Goal: Information Seeking & Learning: Learn about a topic

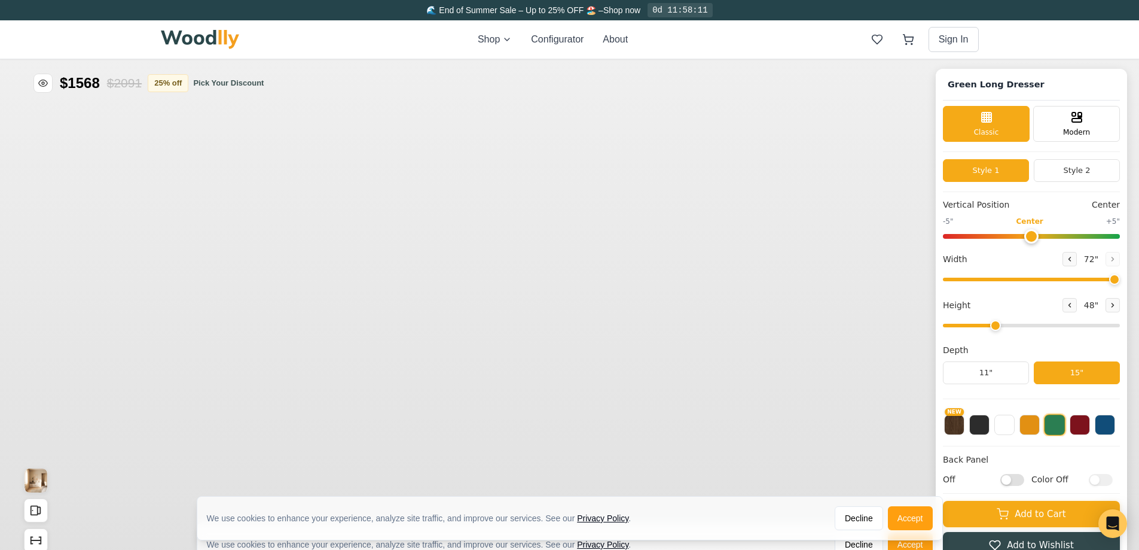
type input "72"
type input "3"
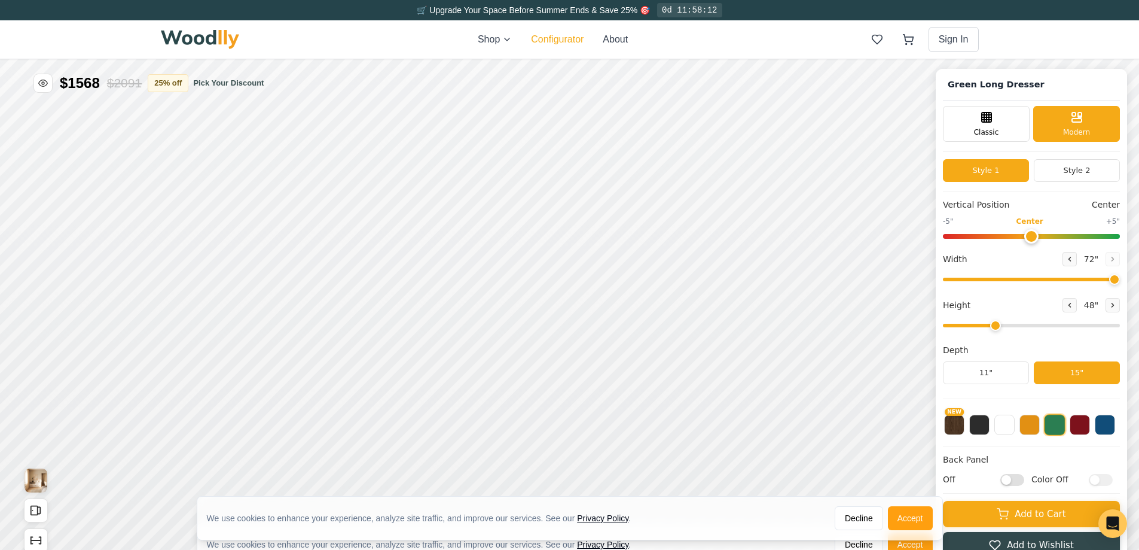
click at [555, 32] on button "Configurator" at bounding box center [557, 39] width 53 height 14
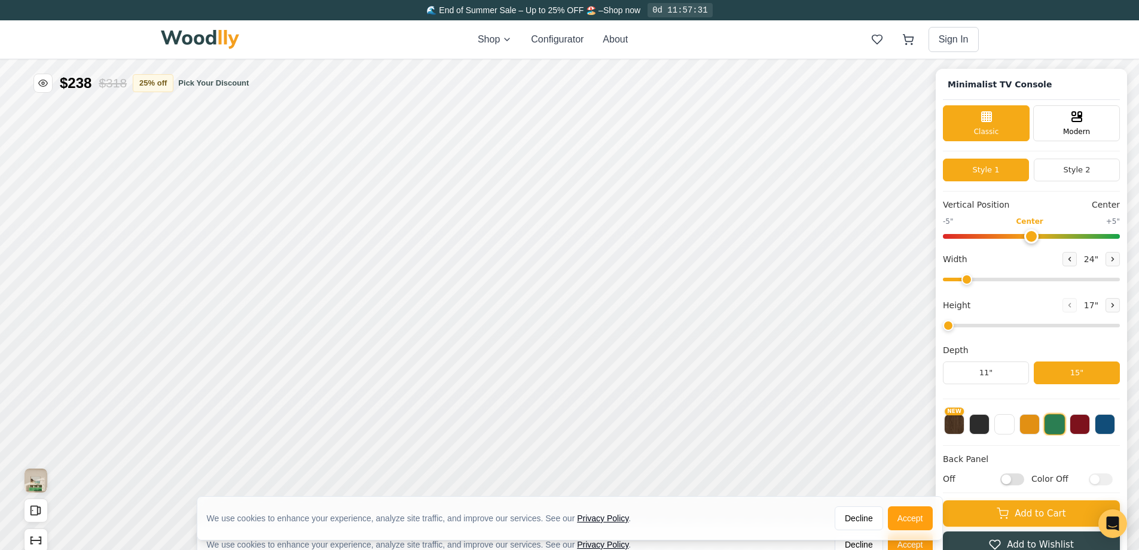
type input "63"
type input "2"
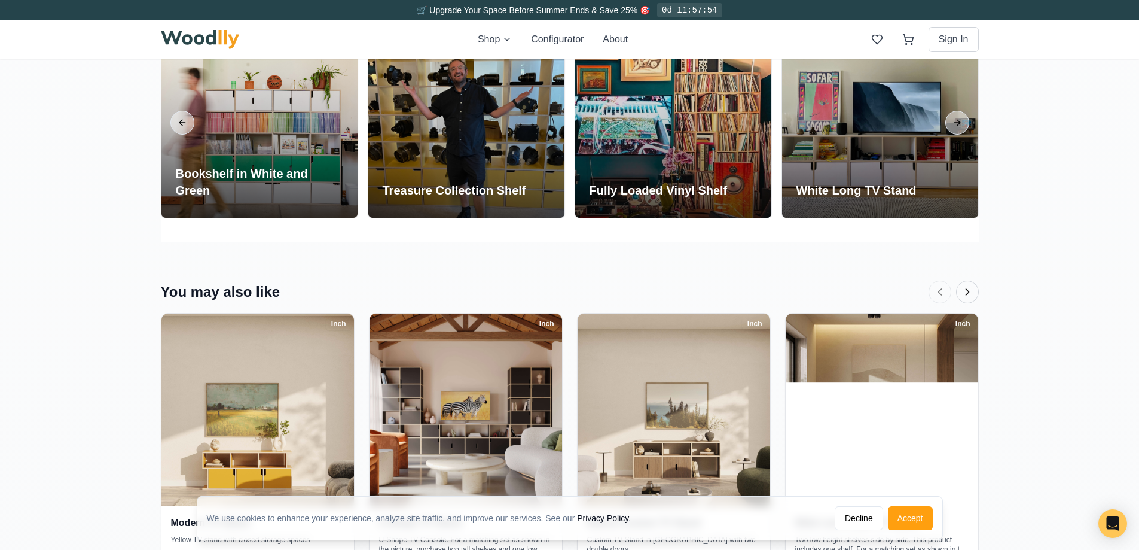
scroll to position [2380, 0]
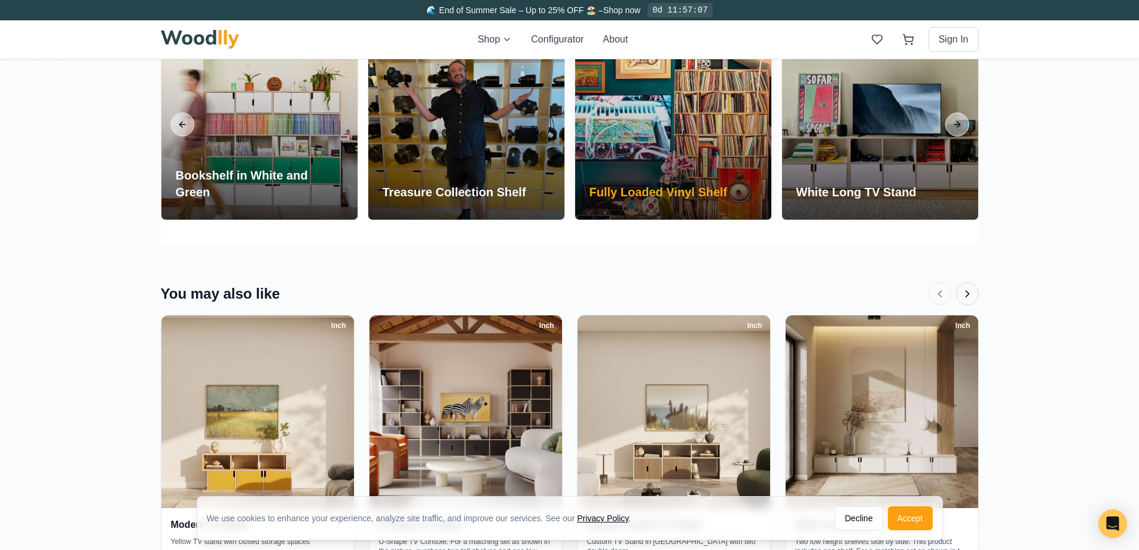
click at [682, 206] on div "Fully Loaded Vinyl Shelf" at bounding box center [658, 194] width 167 height 50
click at [676, 118] on div at bounding box center [673, 124] width 196 height 190
click at [669, 190] on h3 "Fully Loaded Vinyl Shelf" at bounding box center [659, 192] width 138 height 17
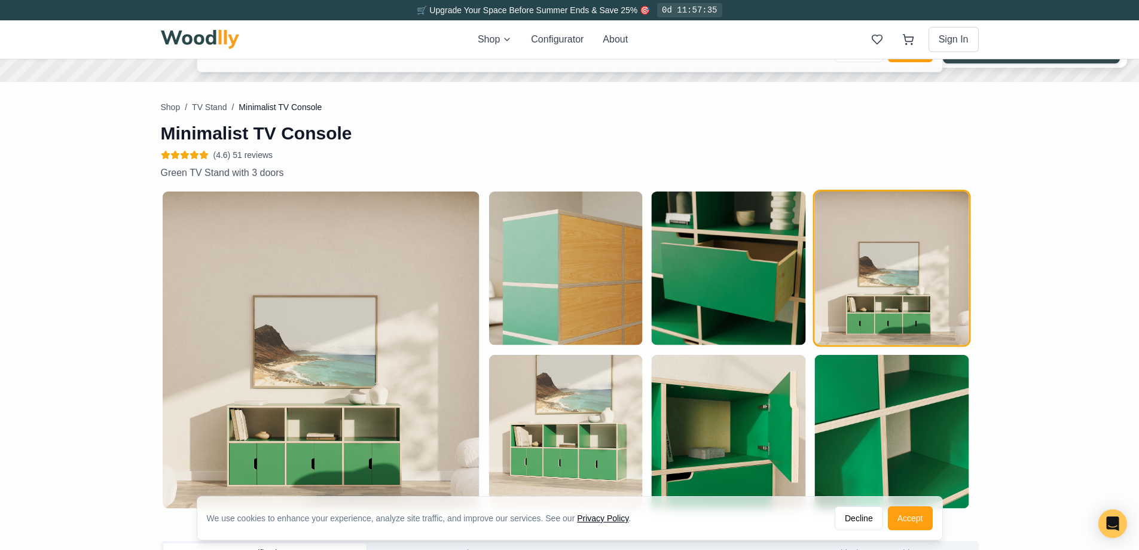
scroll to position [0, 0]
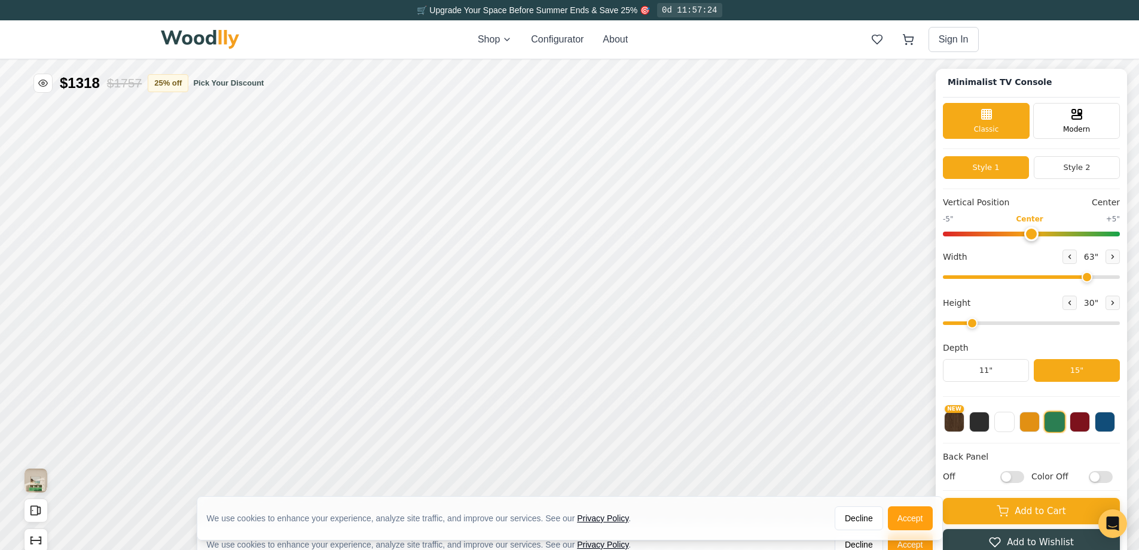
scroll to position [4, 0]
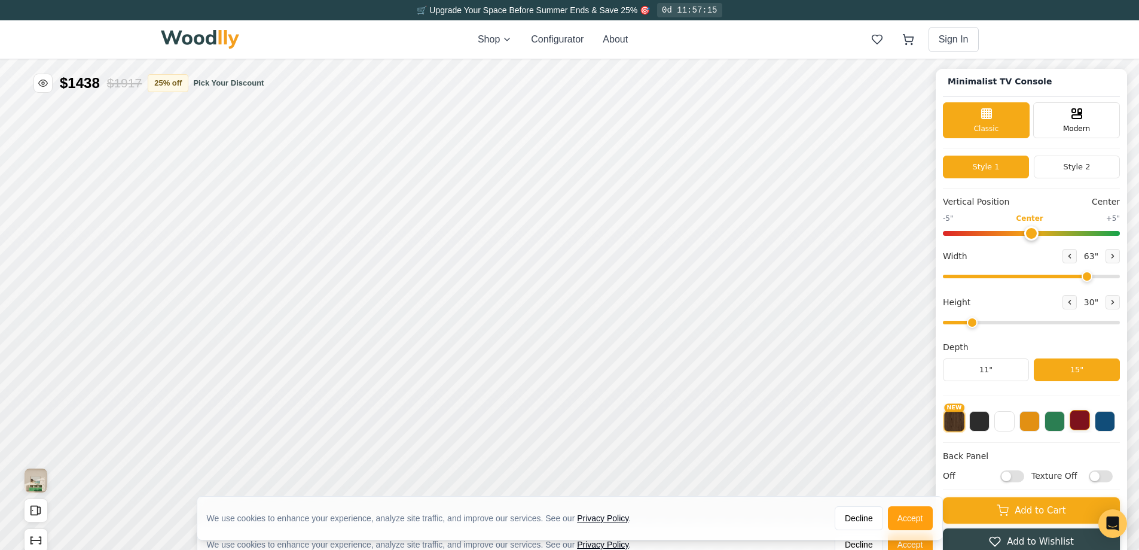
checkbox input "true"
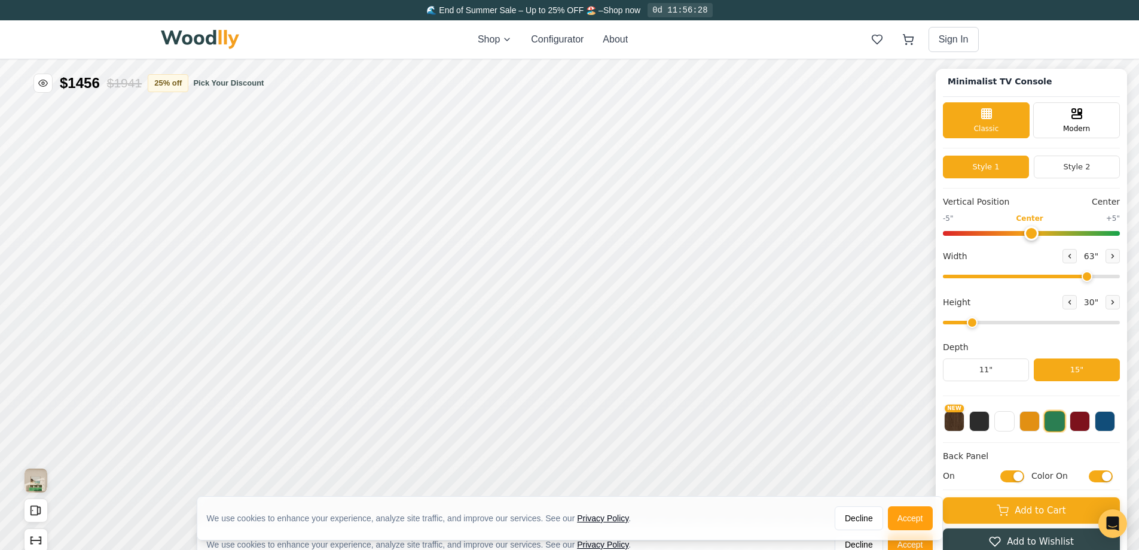
checkbox input "false"
click at [859, 517] on button "Decline" at bounding box center [859, 518] width 48 height 24
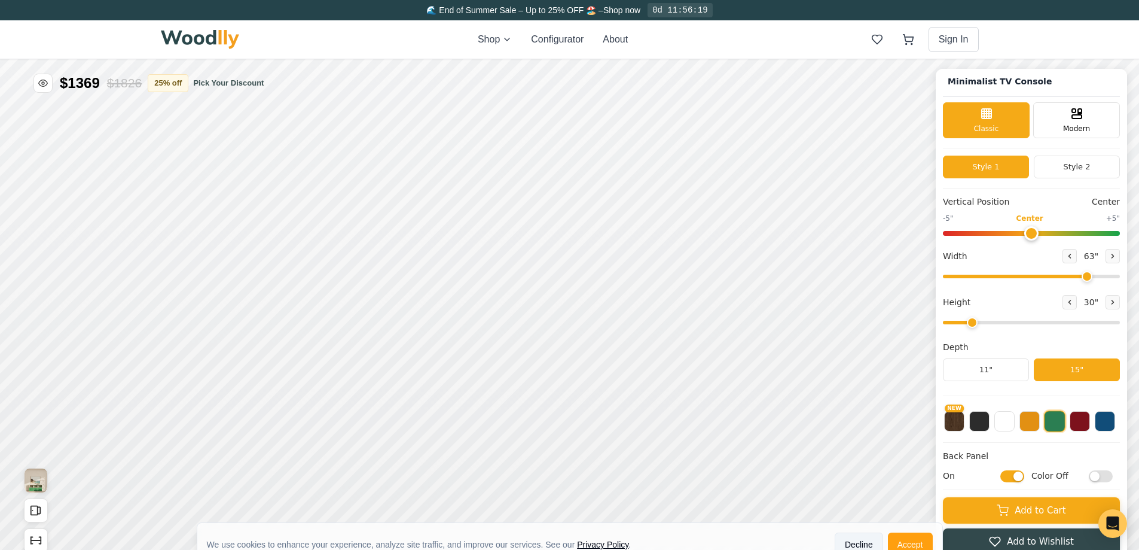
click at [897, 482] on button "Decline" at bounding box center [889, 486] width 48 height 24
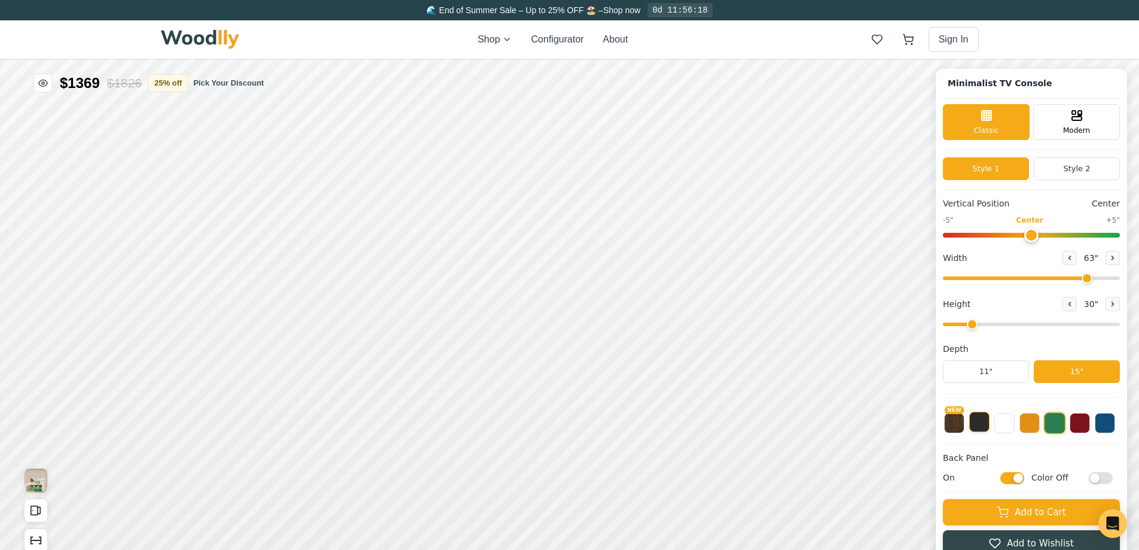
scroll to position [0, 0]
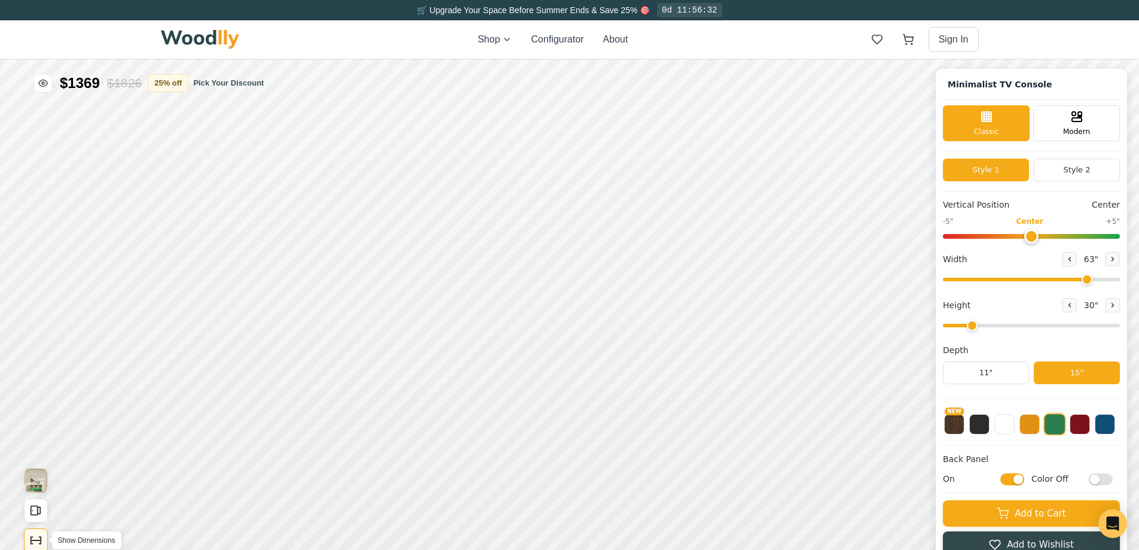
drag, startPoint x: 1912, startPoint y: 1092, endPoint x: 2025, endPoint y: 1091, distance: 113.0
type input "7"
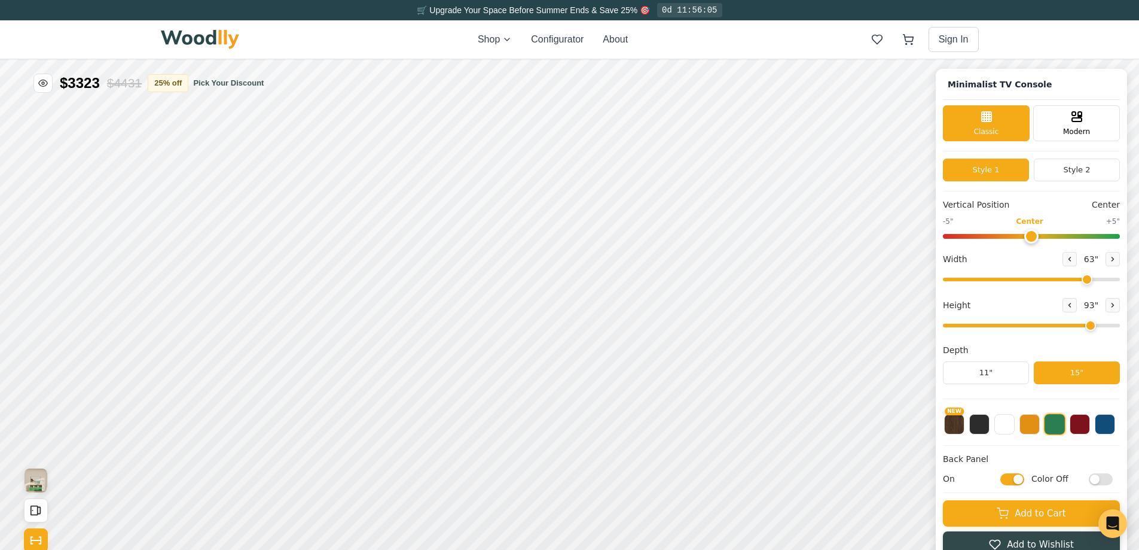
drag, startPoint x: 2281, startPoint y: 789, endPoint x: 2291, endPoint y: 787, distance: 10.2
type input "72"
type input "0"
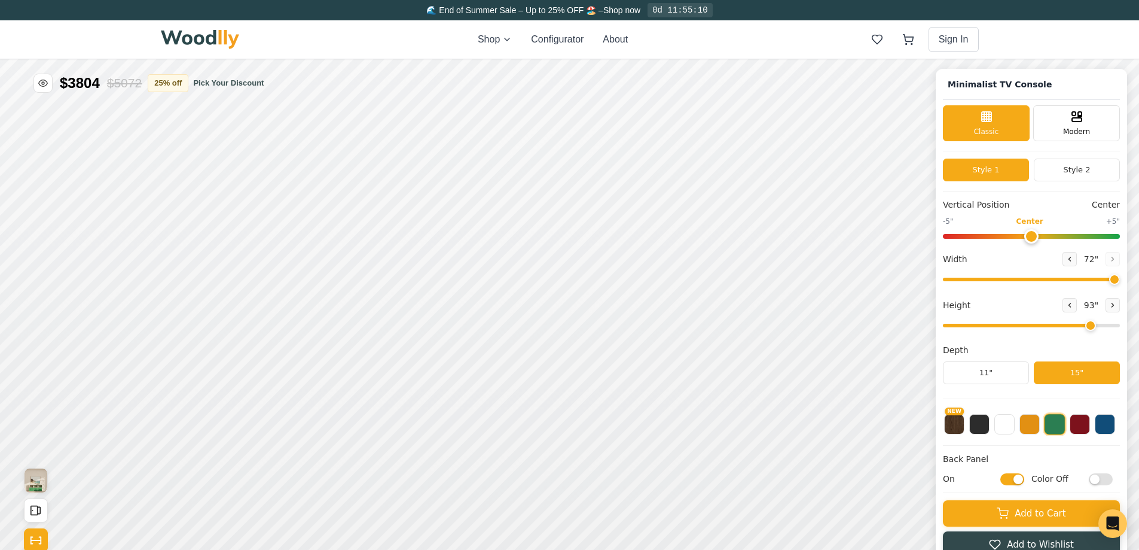
drag, startPoint x: 2220, startPoint y: 367, endPoint x: 2219, endPoint y: 374, distance: 6.6
click at [982, 492] on input "range" at bounding box center [975, 489] width 177 height 5
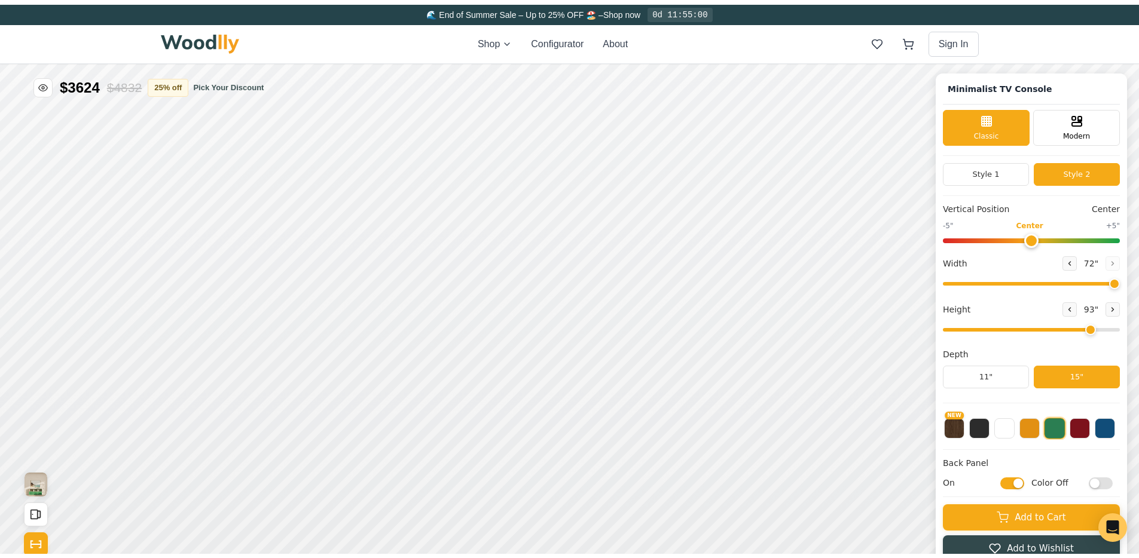
scroll to position [4, 0]
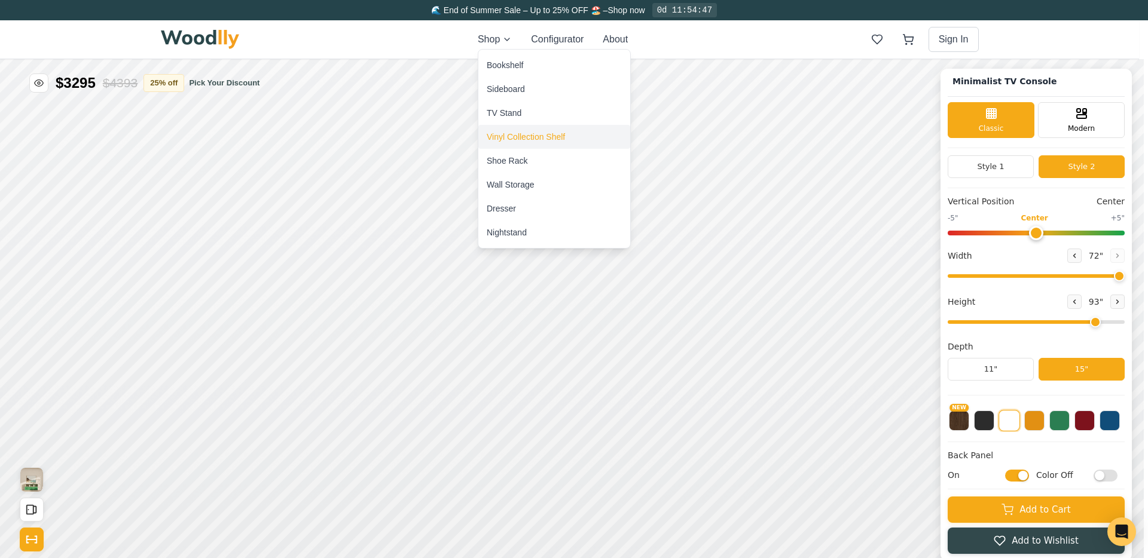
click at [524, 127] on div "Vinyl Collection Shelf" at bounding box center [554, 137] width 152 height 24
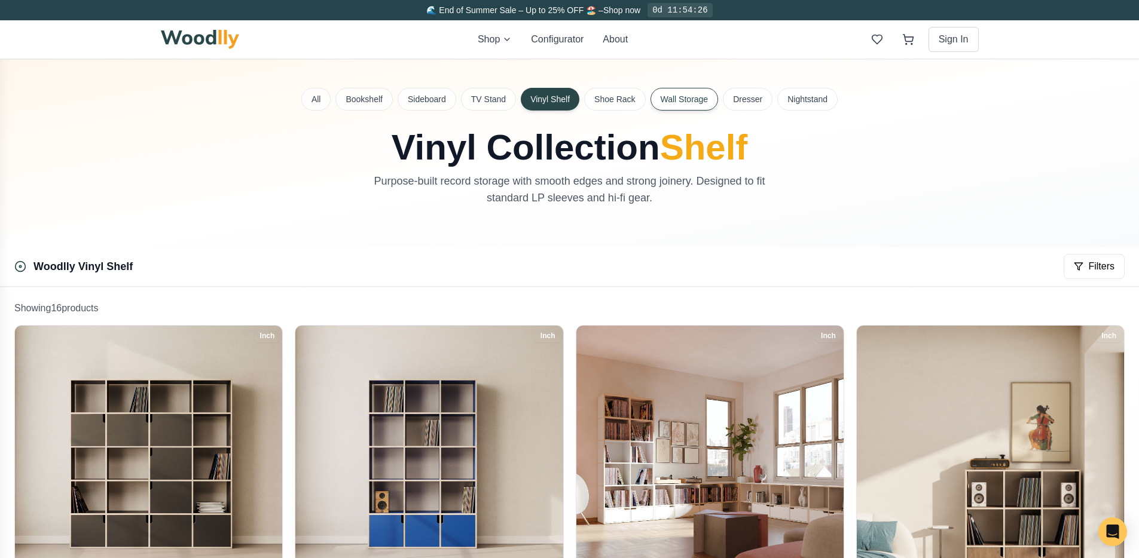
click at [700, 102] on button "Wall Storage" at bounding box center [685, 99] width 68 height 23
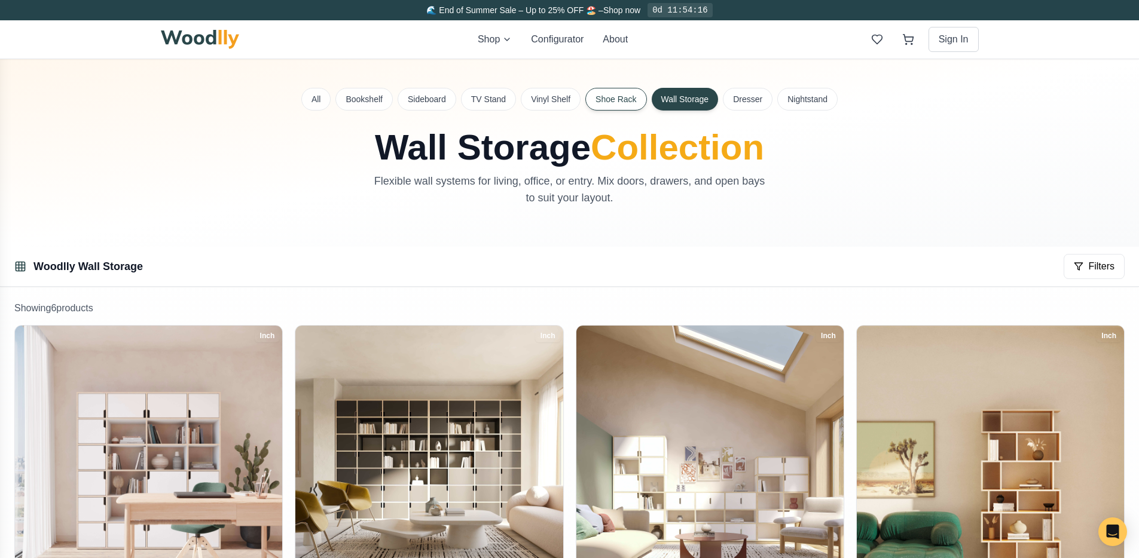
click at [616, 97] on button "Shoe Rack" at bounding box center [615, 99] width 61 height 23
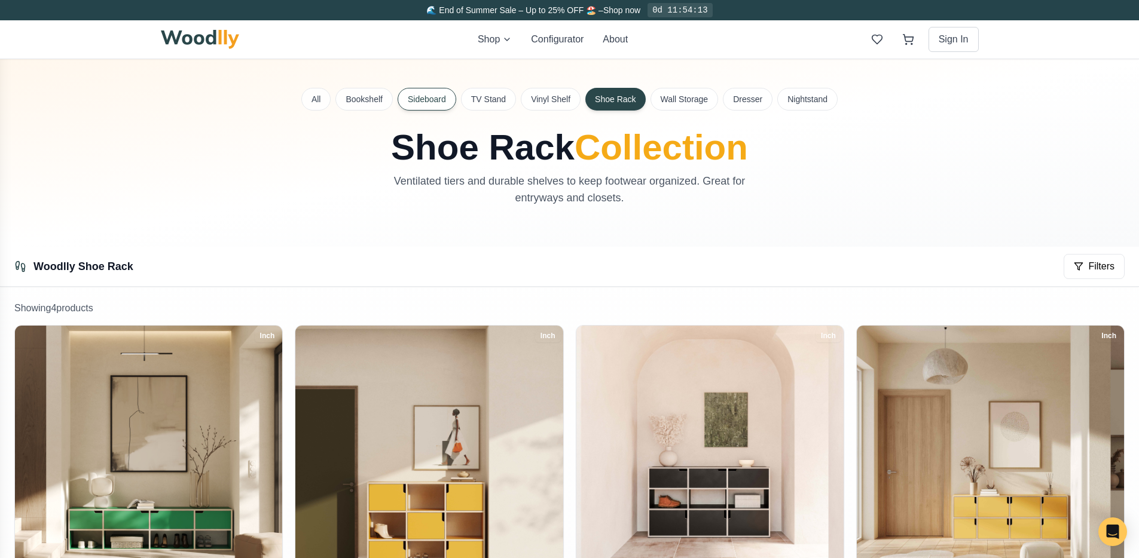
click at [423, 103] on button "Sideboard" at bounding box center [427, 99] width 59 height 23
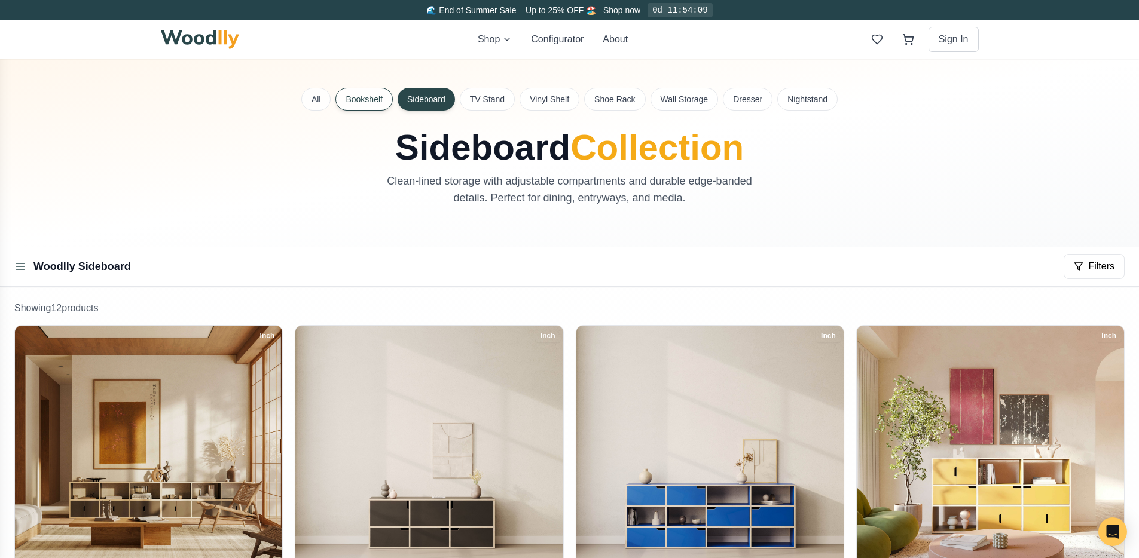
click at [375, 90] on button "Bookshelf" at bounding box center [363, 99] width 57 height 23
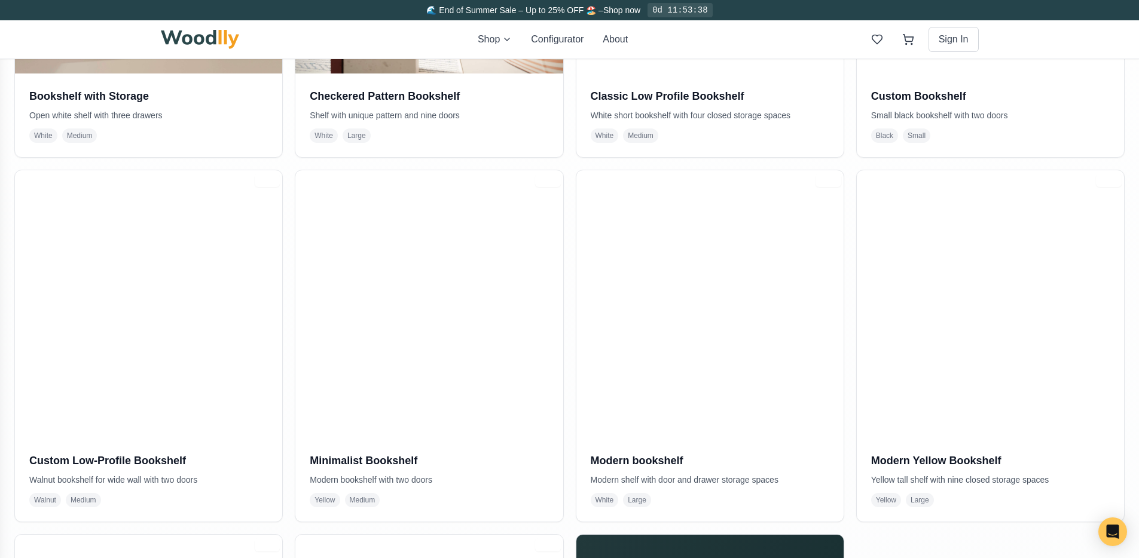
scroll to position [779, 0]
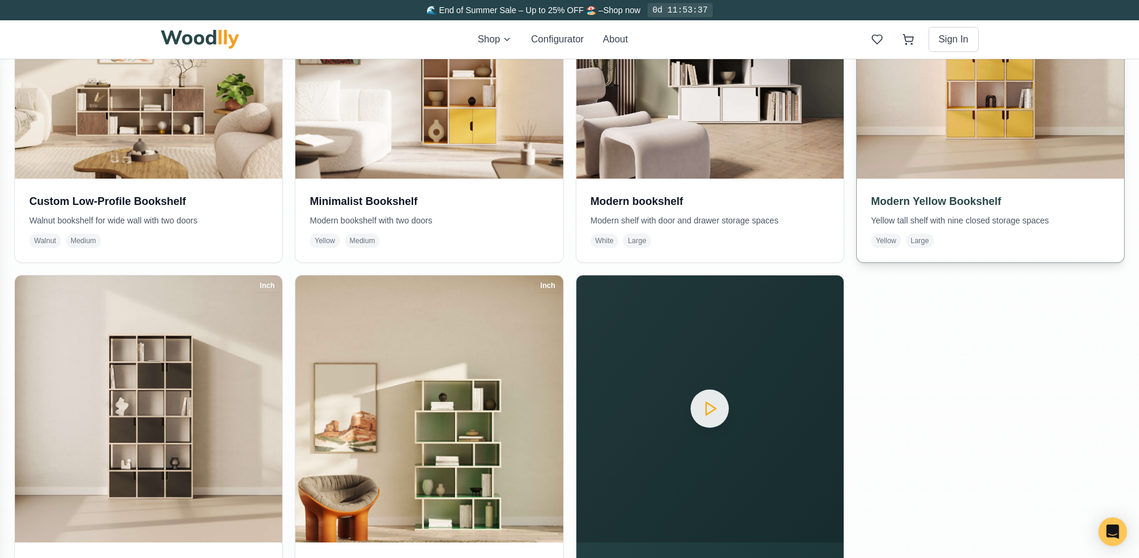
click at [984, 161] on img at bounding box center [990, 44] width 281 height 281
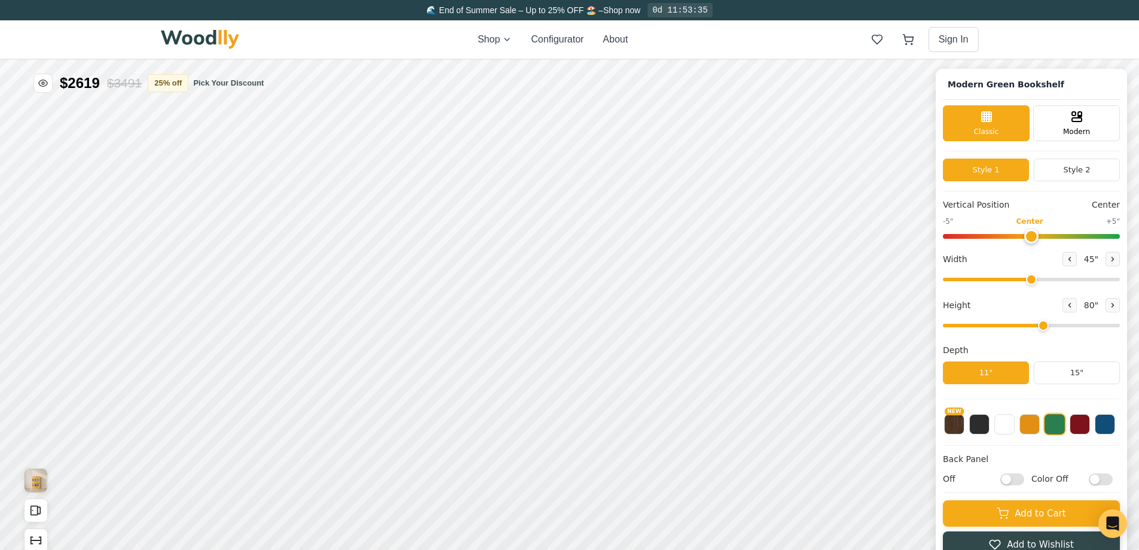
type input "45"
type input "5"
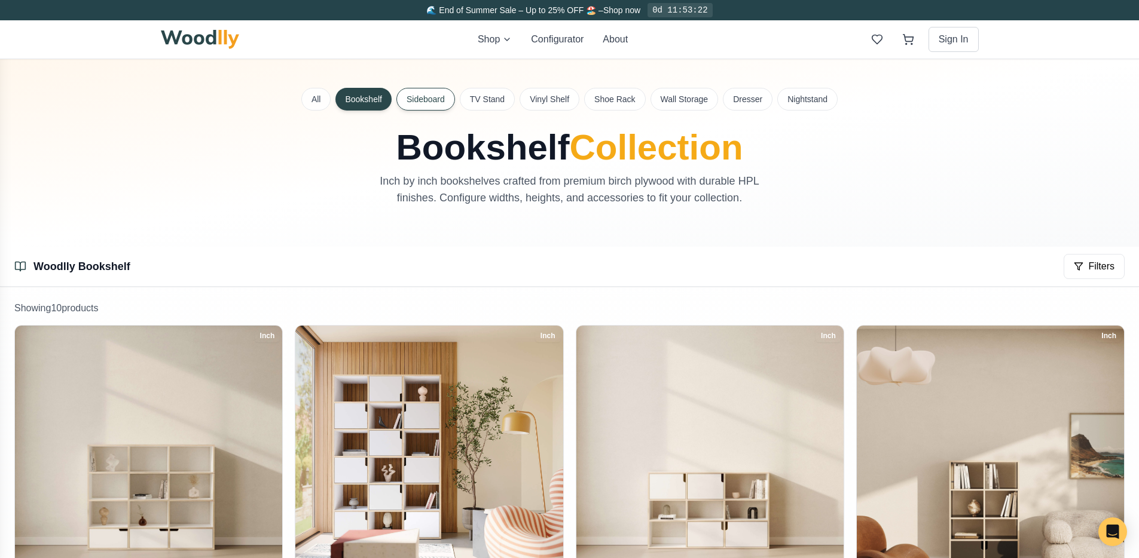
click at [424, 96] on button "Sideboard" at bounding box center [425, 99] width 59 height 23
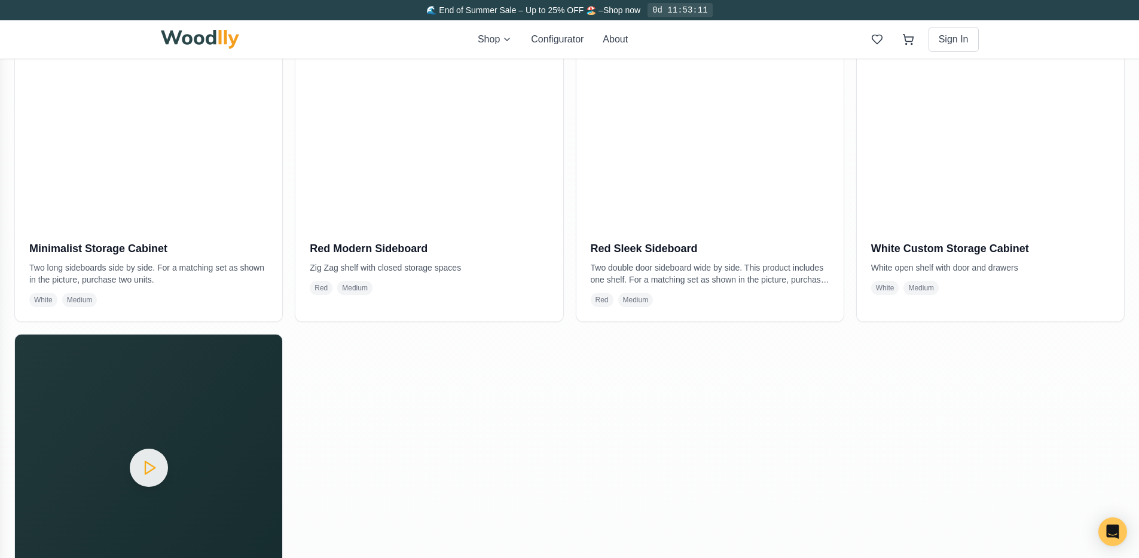
scroll to position [1122, 0]
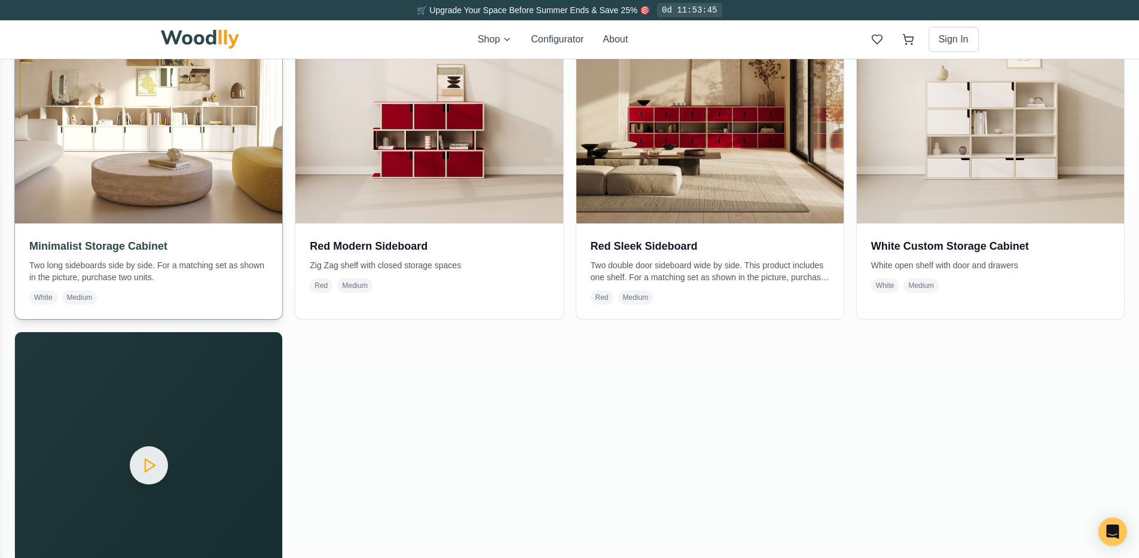
click at [172, 203] on img at bounding box center [148, 89] width 281 height 281
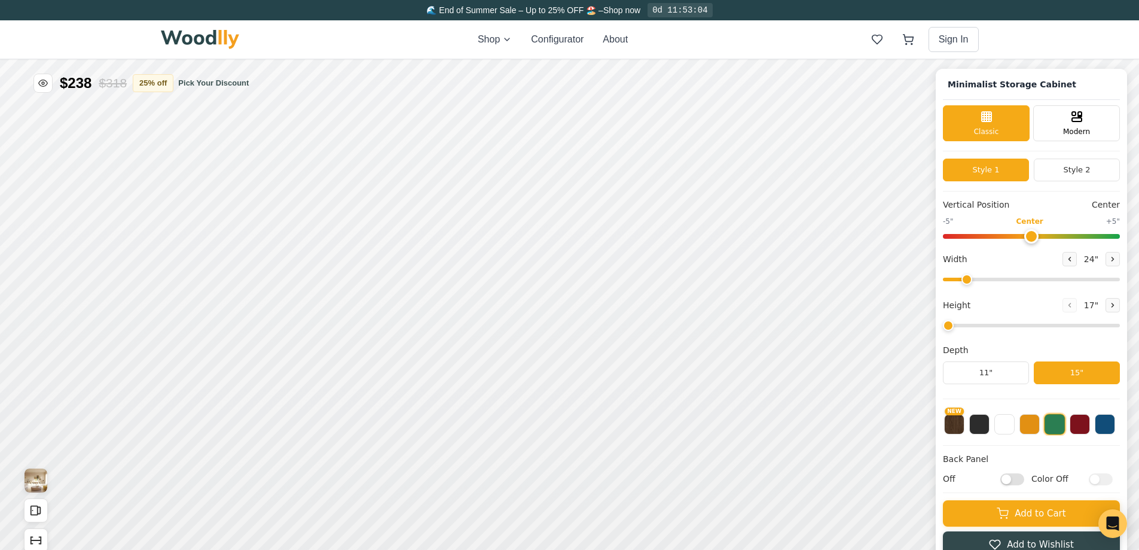
type input "72"
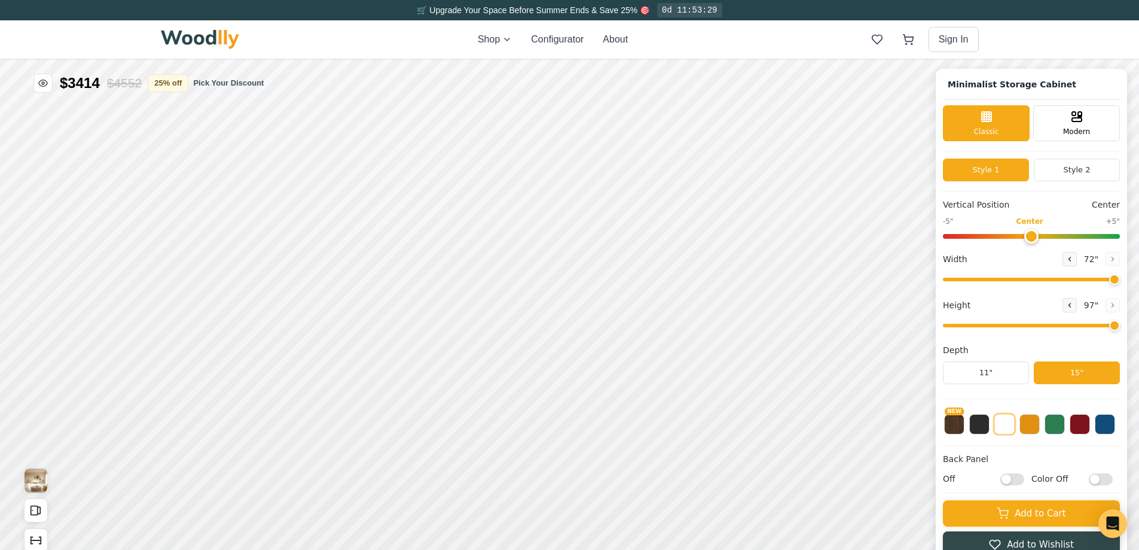
drag, startPoint x: 980, startPoint y: 326, endPoint x: 1116, endPoint y: 323, distance: 136.4
type input "8"
click at [1116, 323] on input "range" at bounding box center [1031, 325] width 177 height 4
click at [1064, 173] on button "Style 2" at bounding box center [1077, 169] width 86 height 23
click at [1002, 176] on button "Style 1" at bounding box center [986, 169] width 86 height 23
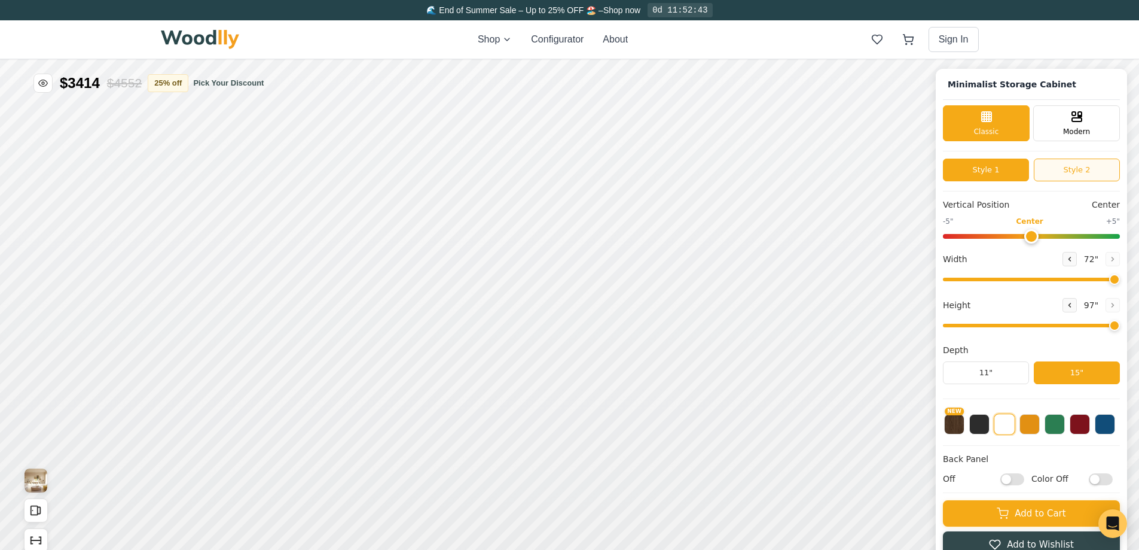
click at [1060, 171] on button "Style 2" at bounding box center [1077, 169] width 86 height 23
click at [1019, 175] on button "Style 1" at bounding box center [986, 169] width 86 height 23
click at [1071, 169] on button "Style 2" at bounding box center [1077, 169] width 86 height 23
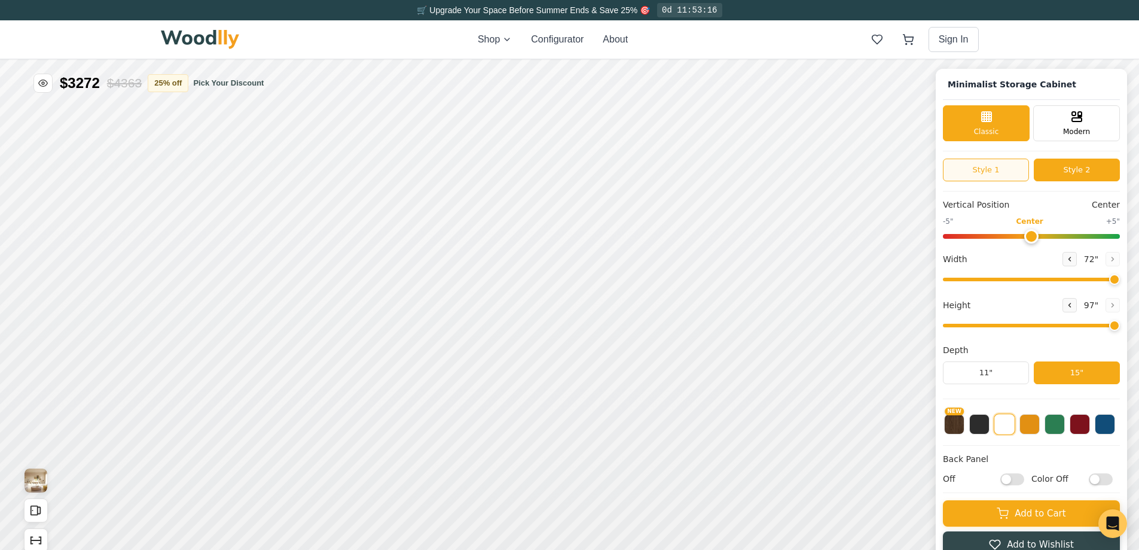
click at [1005, 177] on button "Style 1" at bounding box center [986, 169] width 86 height 23
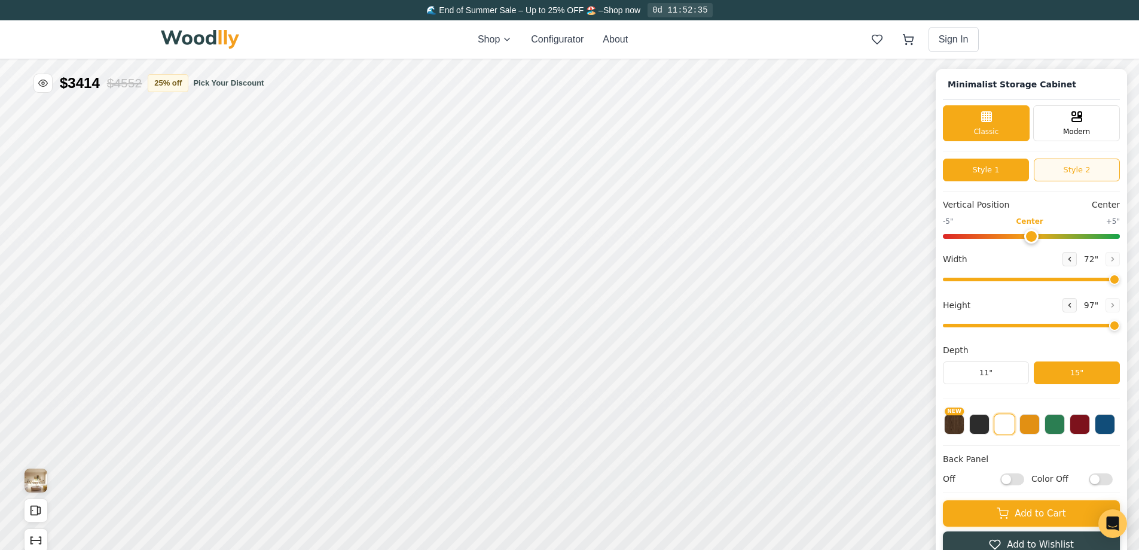
click at [1110, 169] on button "Style 2" at bounding box center [1077, 169] width 86 height 23
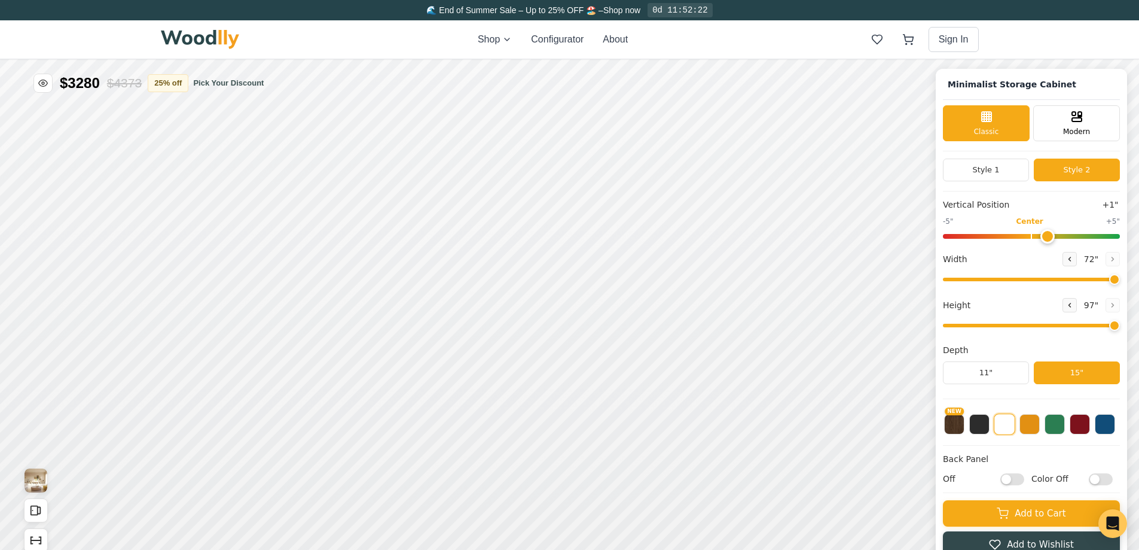
type input "0"
drag, startPoint x: 1040, startPoint y: 236, endPoint x: 1039, endPoint y: 243, distance: 7.2
click at [1039, 239] on input "range" at bounding box center [1031, 236] width 177 height 5
click at [537, 398] on icon at bounding box center [541, 395] width 14 height 14
click at [627, 395] on div "Drawer" at bounding box center [619, 395] width 26 height 26
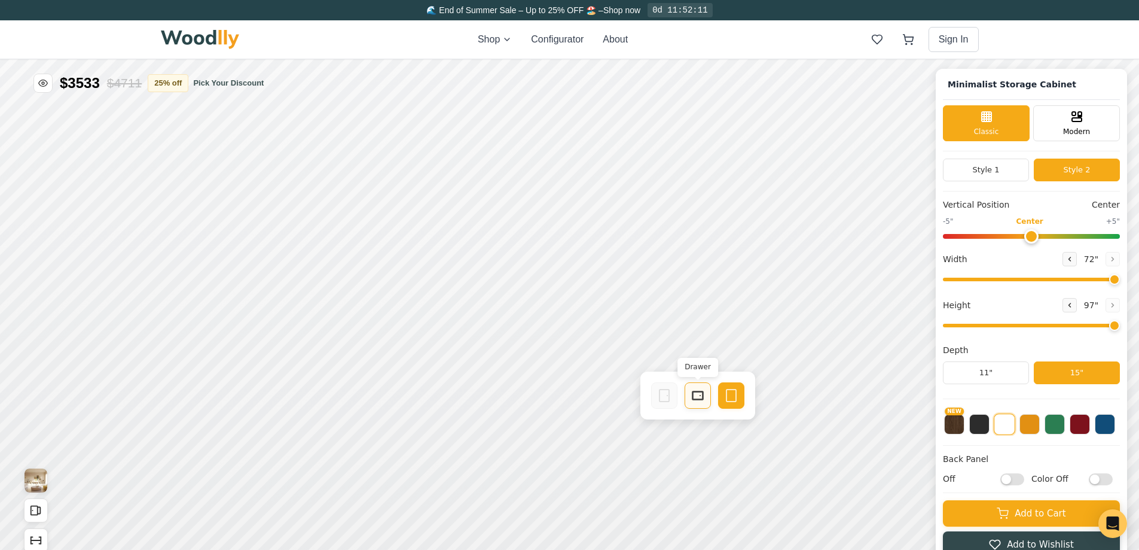
click at [690, 399] on div "Drawer" at bounding box center [698, 395] width 26 height 26
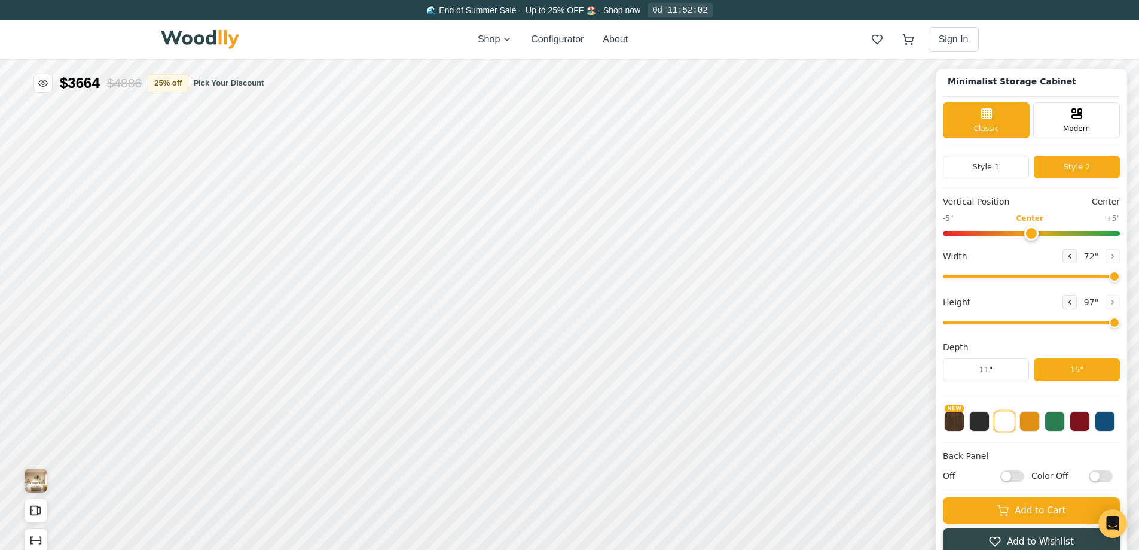
click at [1024, 475] on input "Off" at bounding box center [1012, 476] width 24 height 12
click at [1014, 475] on input "On" at bounding box center [1012, 476] width 24 height 12
checkbox input "false"
click at [1110, 477] on input "Color Off" at bounding box center [1101, 476] width 24 height 12
checkbox input "true"
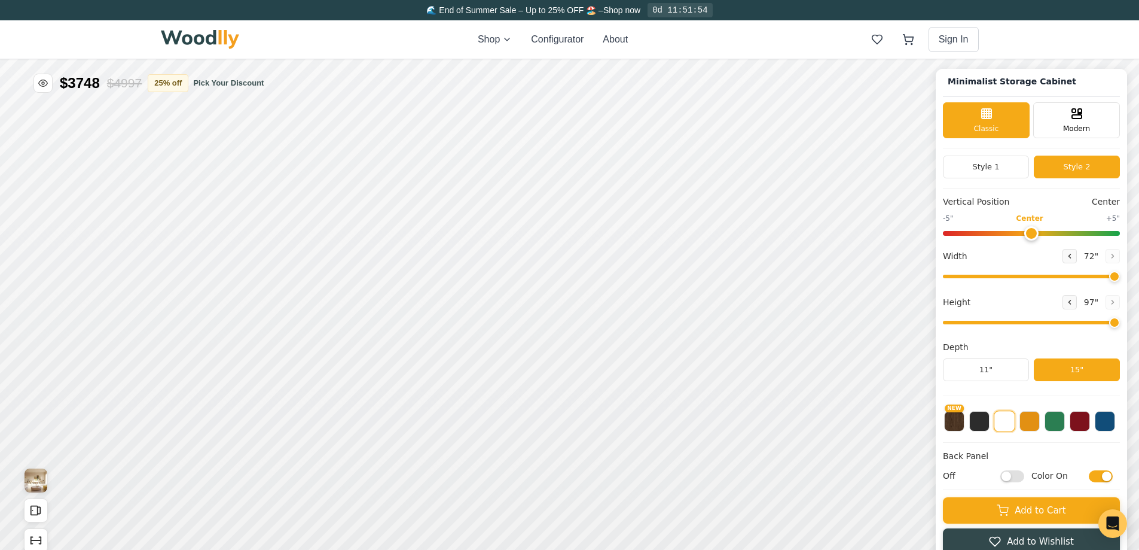
click at [1024, 477] on input "Off" at bounding box center [1012, 476] width 24 height 12
click at [1016, 475] on input "On" at bounding box center [1012, 476] width 24 height 12
checkbox input "false"
click at [1110, 474] on input "Color On" at bounding box center [1101, 476] width 24 height 12
checkbox input "false"
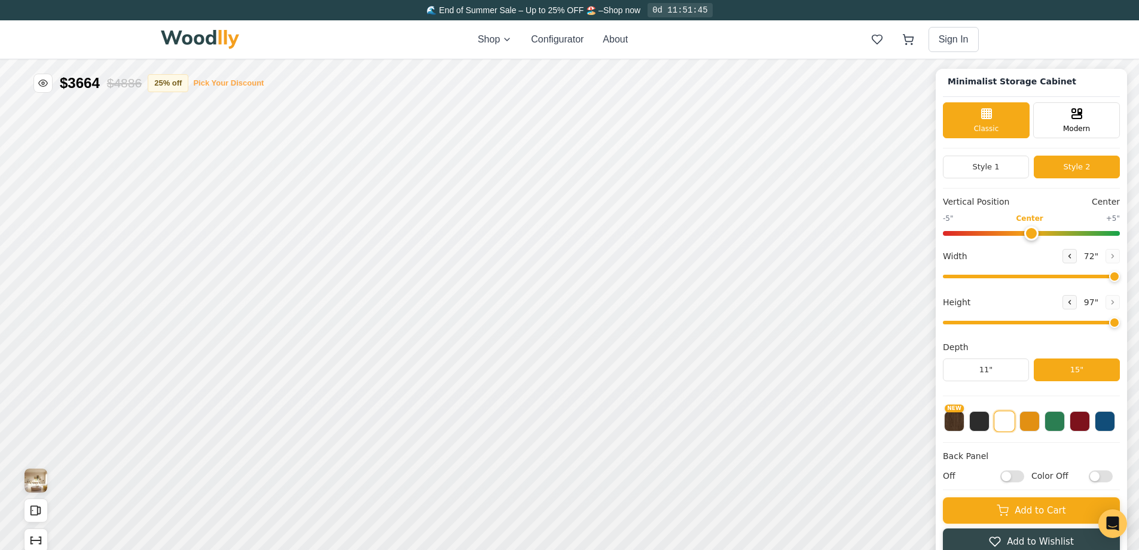
click at [213, 81] on button "Pick Your Discount" at bounding box center [228, 83] width 71 height 12
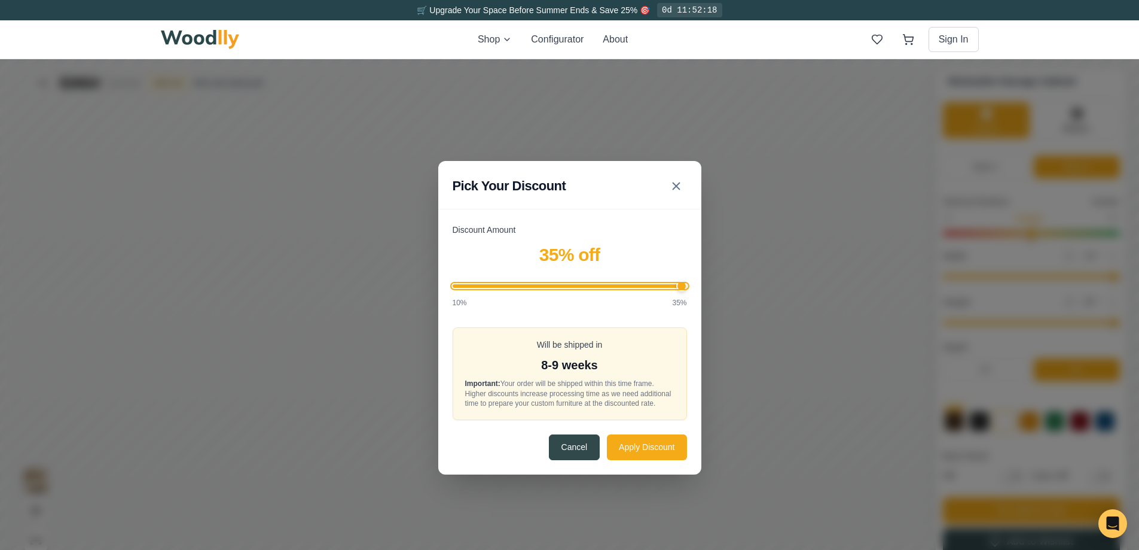
drag, startPoint x: 599, startPoint y: 280, endPoint x: 731, endPoint y: 279, distance: 132.7
type input "35"
click at [687, 284] on input "Discount Amount" at bounding box center [570, 286] width 234 height 4
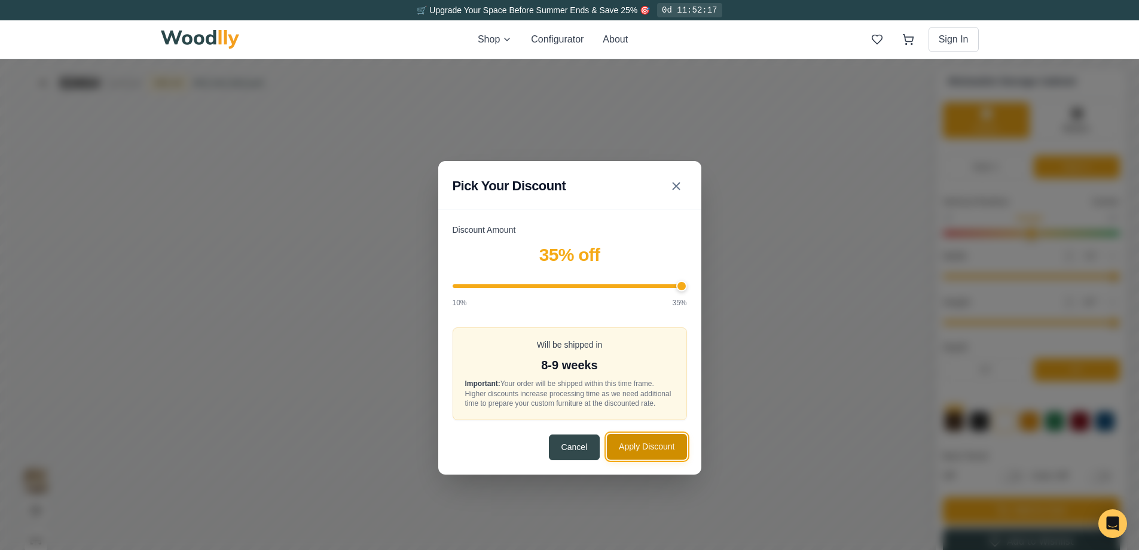
click at [669, 453] on button "Apply Discount" at bounding box center [647, 447] width 80 height 26
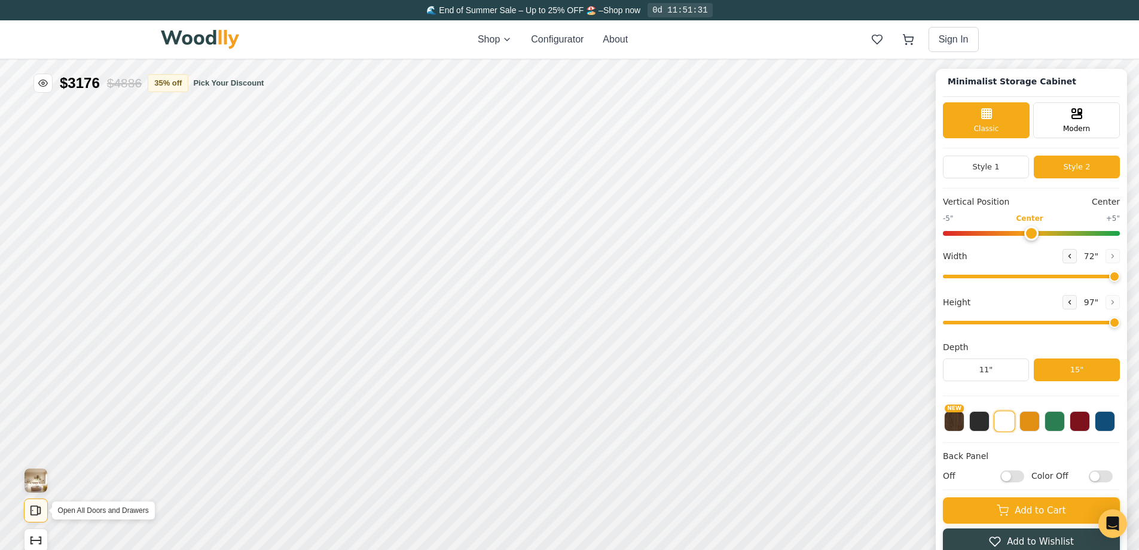
click at [40, 508] on icon "Open All Doors and Drawers" at bounding box center [39, 510] width 3 height 7
click at [40, 507] on icon "Open All Doors and Drawers" at bounding box center [39, 510] width 3 height 7
click at [549, 438] on div "Drawer" at bounding box center [541, 432] width 26 height 26
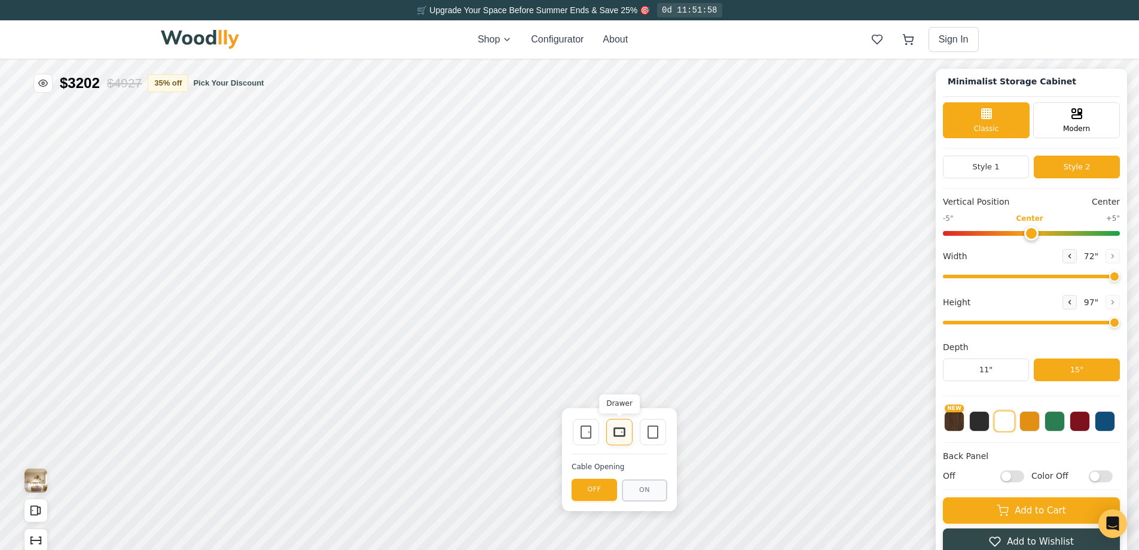
click at [618, 434] on icon at bounding box center [619, 432] width 14 height 14
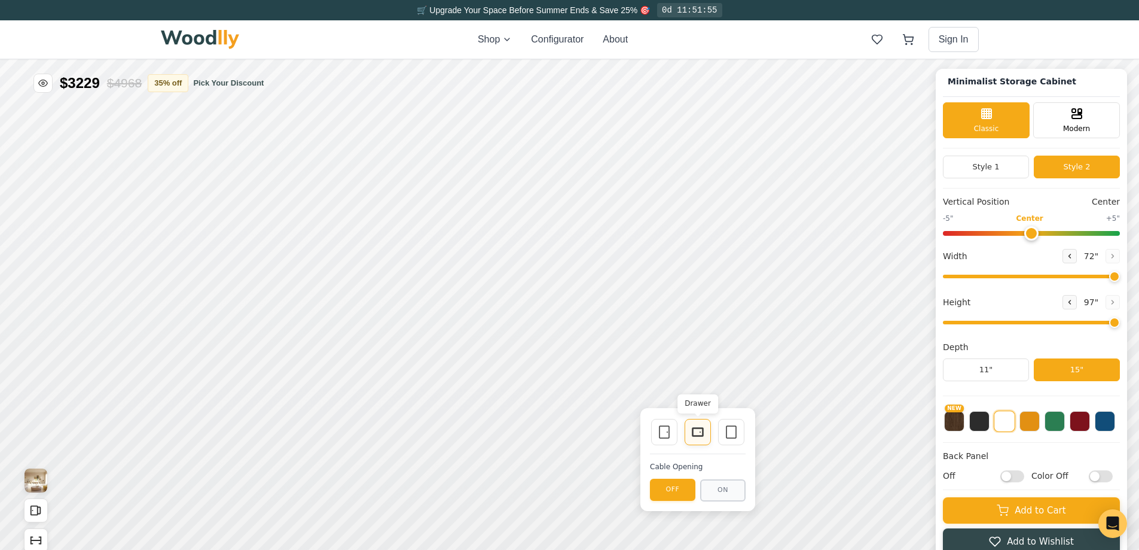
click at [686, 431] on div "Drawer" at bounding box center [698, 432] width 26 height 26
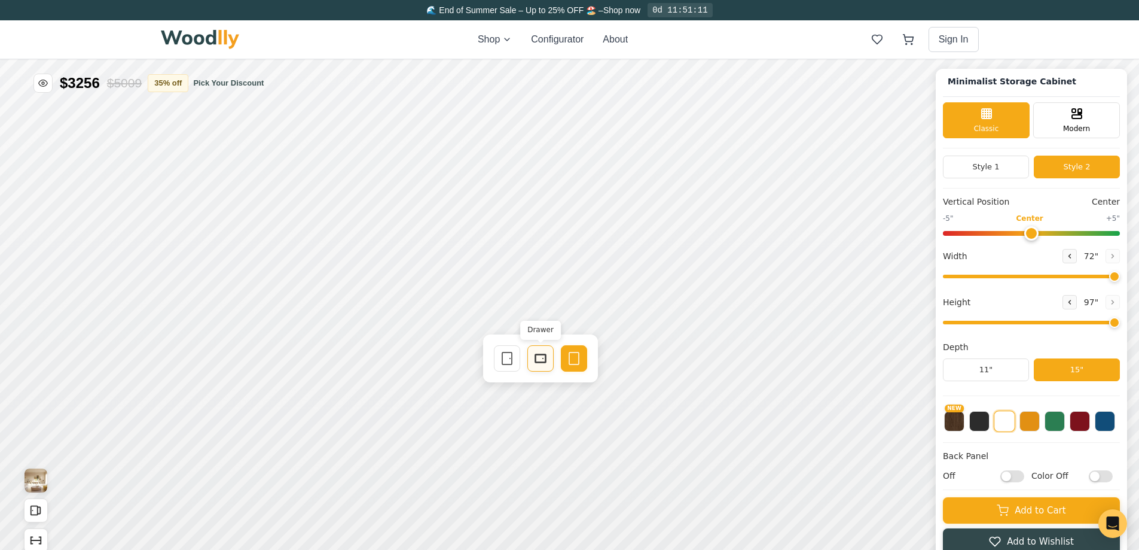
click at [536, 362] on icon at bounding box center [540, 358] width 14 height 14
click at [621, 361] on rect at bounding box center [620, 358] width 10 height 7
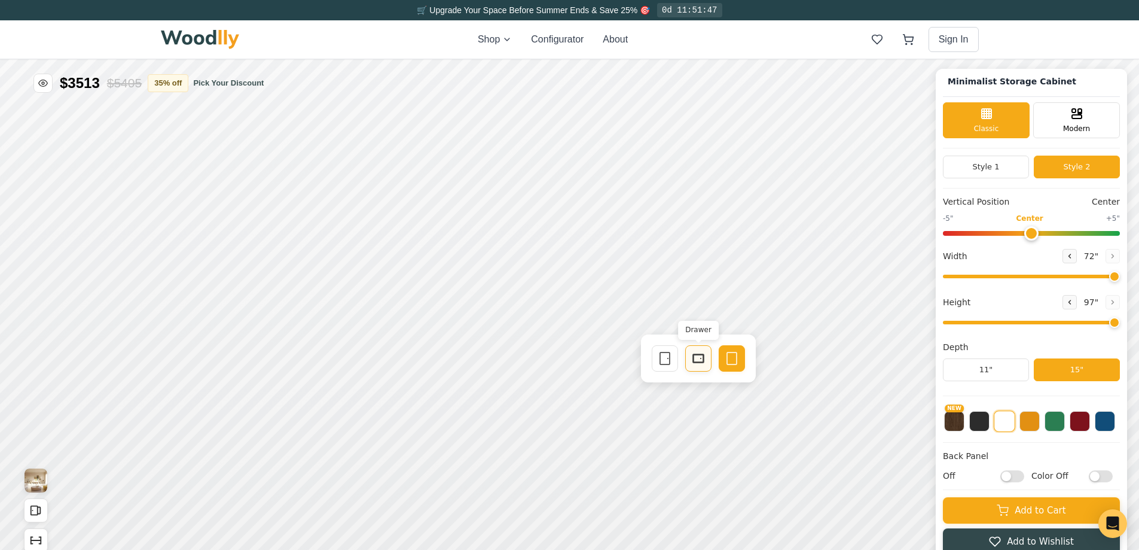
click at [693, 361] on rect at bounding box center [698, 358] width 11 height 8
click at [309, 299] on div "15"" at bounding box center [312, 298] width 14 height 13
click at [318, 451] on div "15"" at bounding box center [316, 450] width 14 height 13
click at [509, 436] on icon at bounding box center [510, 432] width 14 height 14
click at [586, 432] on icon at bounding box center [586, 432] width 14 height 14
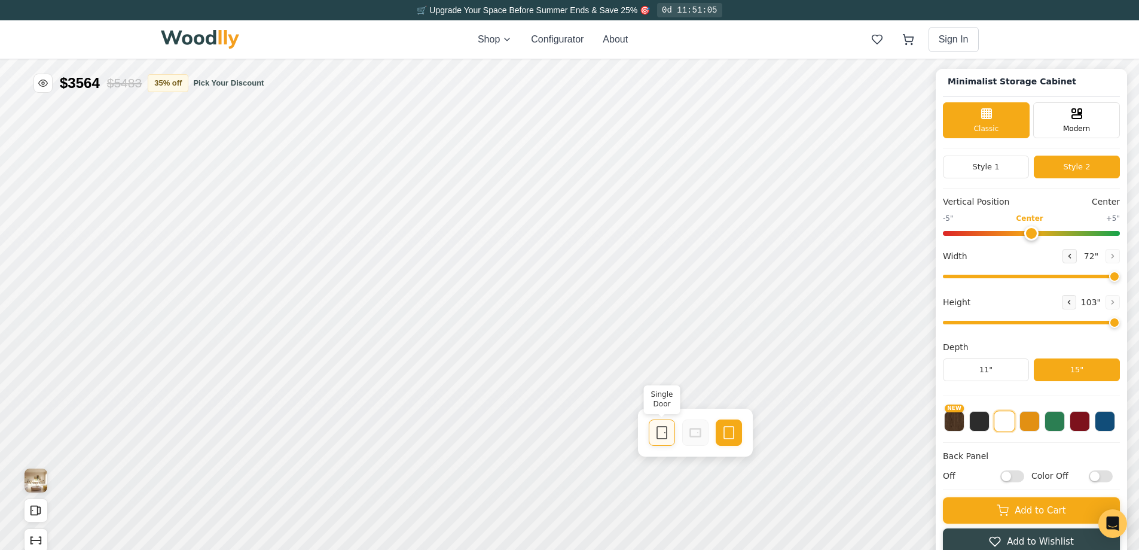
click at [662, 431] on icon at bounding box center [662, 432] width 14 height 14
click at [395, 447] on div "12"" at bounding box center [390, 447] width 14 height 13
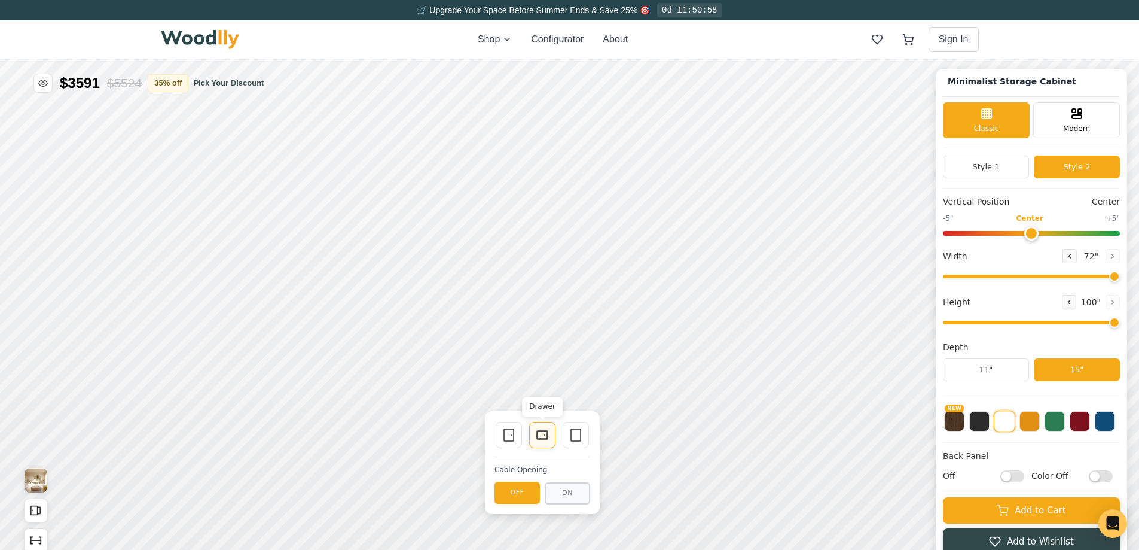
click at [546, 429] on icon at bounding box center [542, 435] width 14 height 14
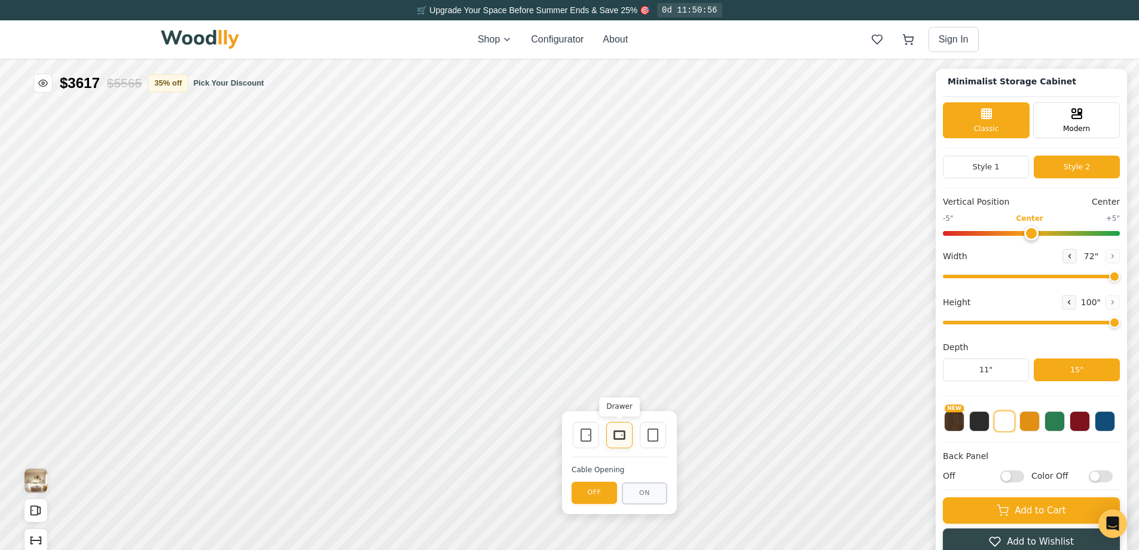
click at [612, 440] on icon at bounding box center [619, 435] width 14 height 14
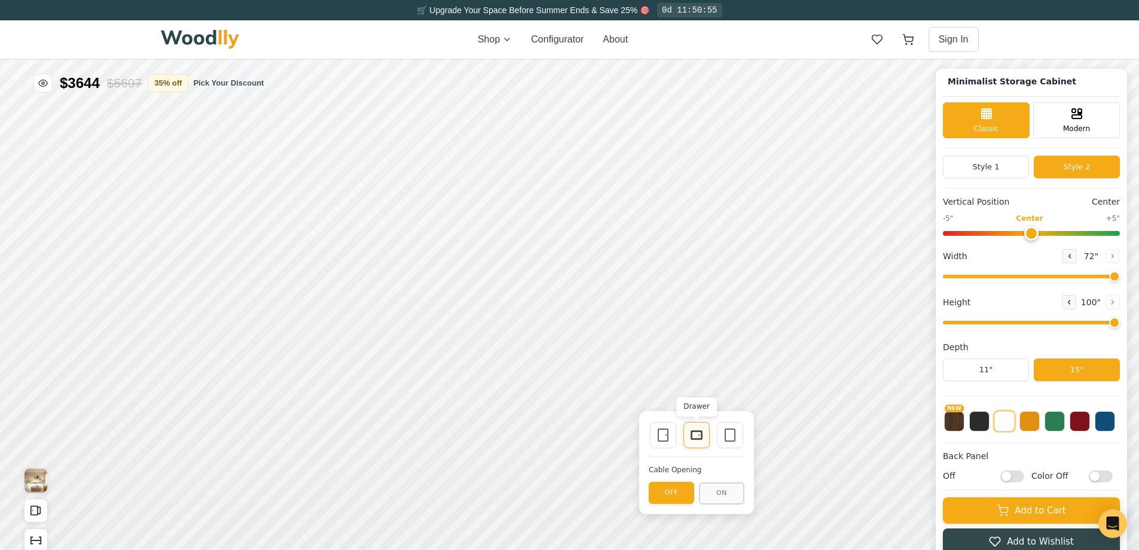
click at [695, 435] on icon at bounding box center [696, 435] width 14 height 14
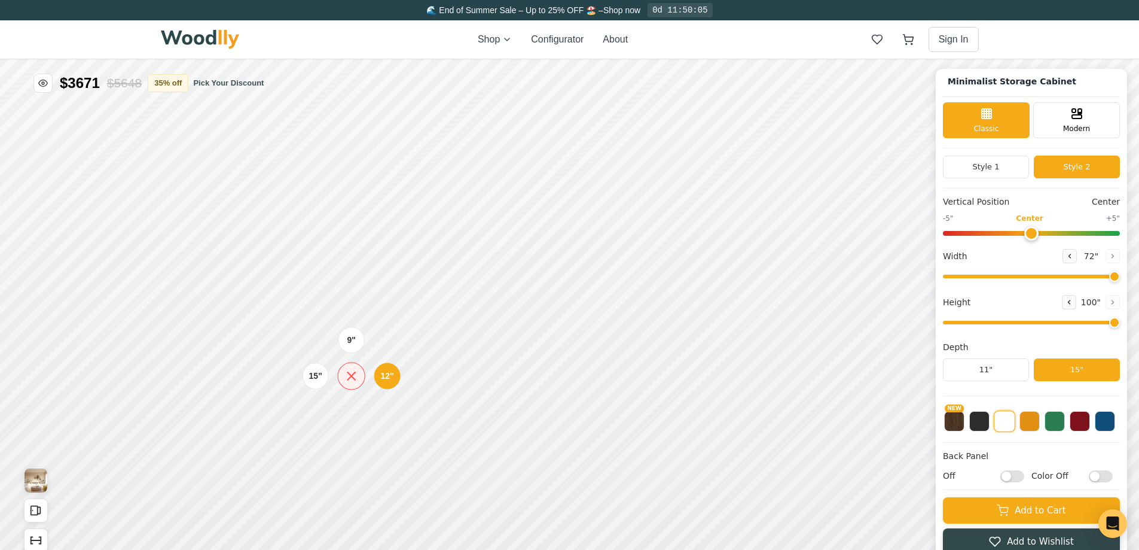
drag, startPoint x: 695, startPoint y: 435, endPoint x: 349, endPoint y: 377, distance: 351.6
click at [349, 377] on icon at bounding box center [351, 375] width 15 height 15
click at [395, 415] on div "12" Medium" at bounding box center [388, 413] width 28 height 28
click at [356, 234] on div "9" 12" 15"" at bounding box center [353, 289] width 120 height 120
drag, startPoint x: 1120, startPoint y: 275, endPoint x: 1128, endPoint y: 273, distance: 8.6
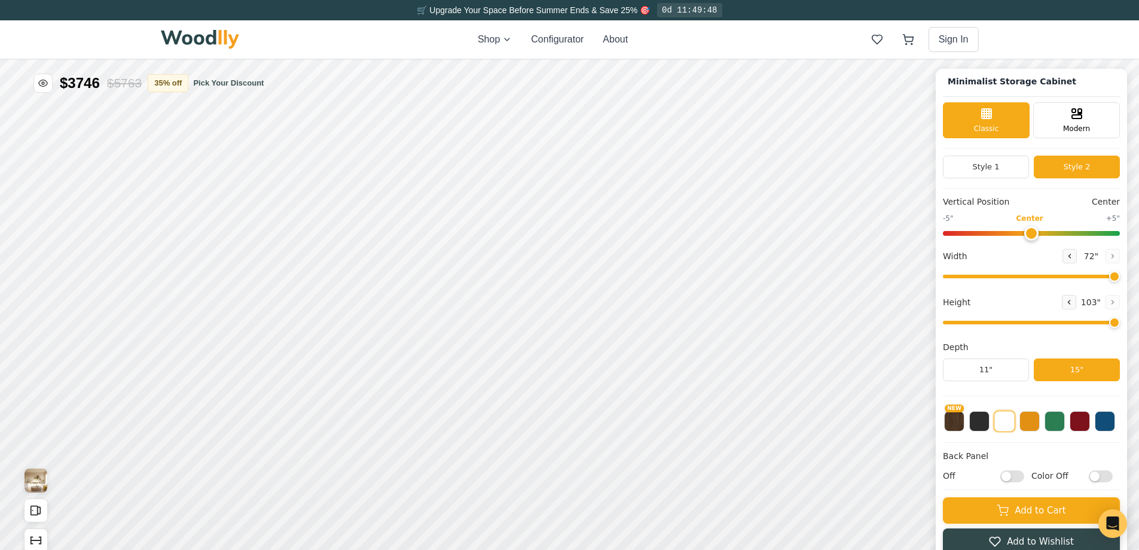
click at [1120, 274] on input "range" at bounding box center [1031, 276] width 177 height 4
drag, startPoint x: 1037, startPoint y: 232, endPoint x: 1034, endPoint y: 238, distance: 6.4
click at [1034, 236] on input "range" at bounding box center [1031, 233] width 177 height 5
click at [1040, 423] on button at bounding box center [1029, 420] width 20 height 20
click at [1007, 167] on button "Style 1" at bounding box center [986, 166] width 86 height 23
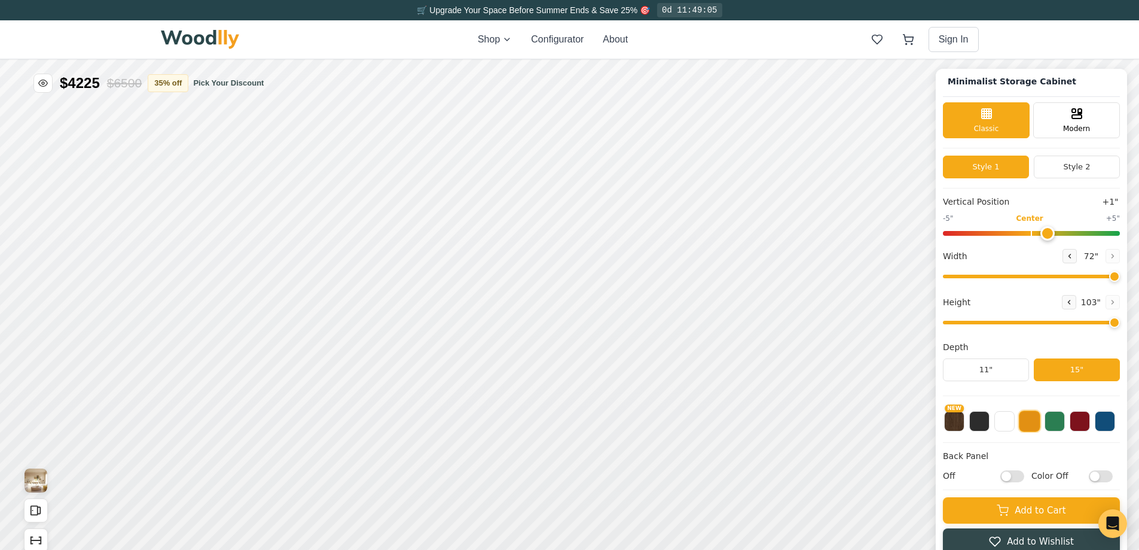
type input "0"
drag, startPoint x: 1040, startPoint y: 232, endPoint x: 1042, endPoint y: 242, distance: 9.7
click at [1042, 236] on input "range" at bounding box center [1031, 233] width 177 height 5
click at [1074, 173] on button "Style 2" at bounding box center [1077, 166] width 86 height 23
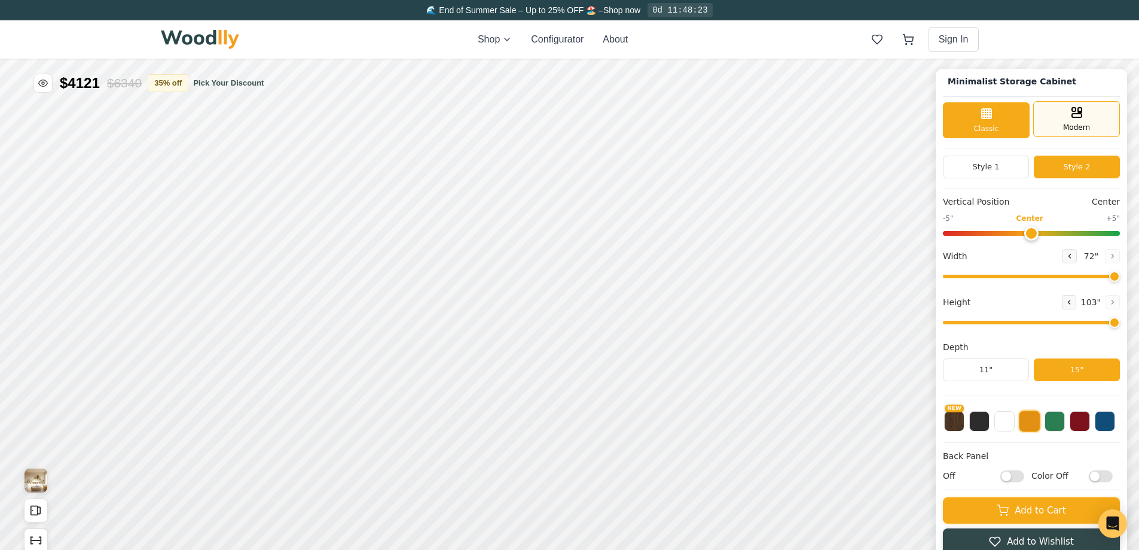
click at [1082, 120] on div "Modern" at bounding box center [1076, 119] width 87 height 36
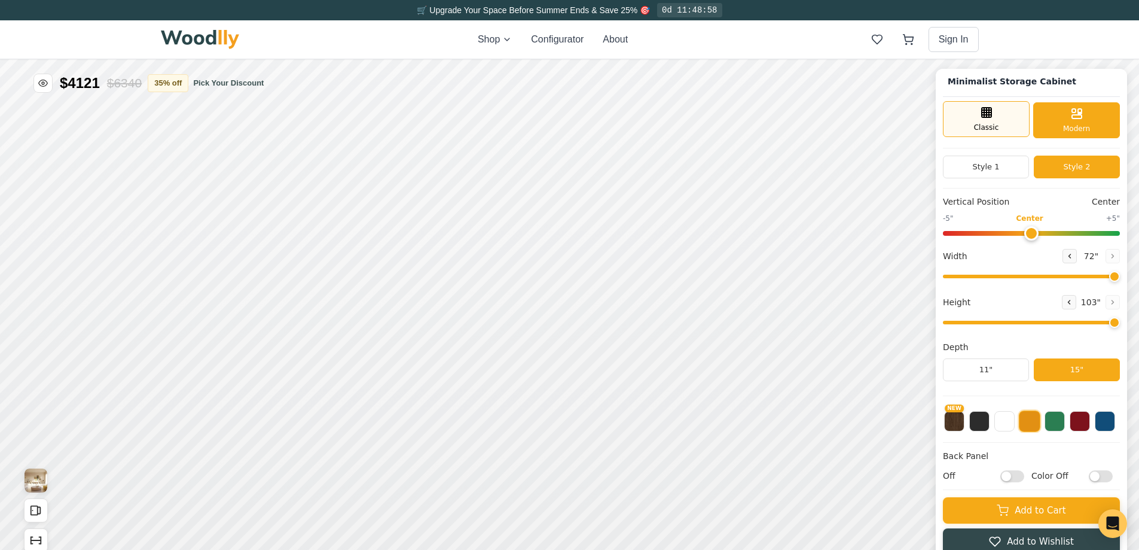
click at [1014, 124] on div "Classic" at bounding box center [986, 119] width 87 height 36
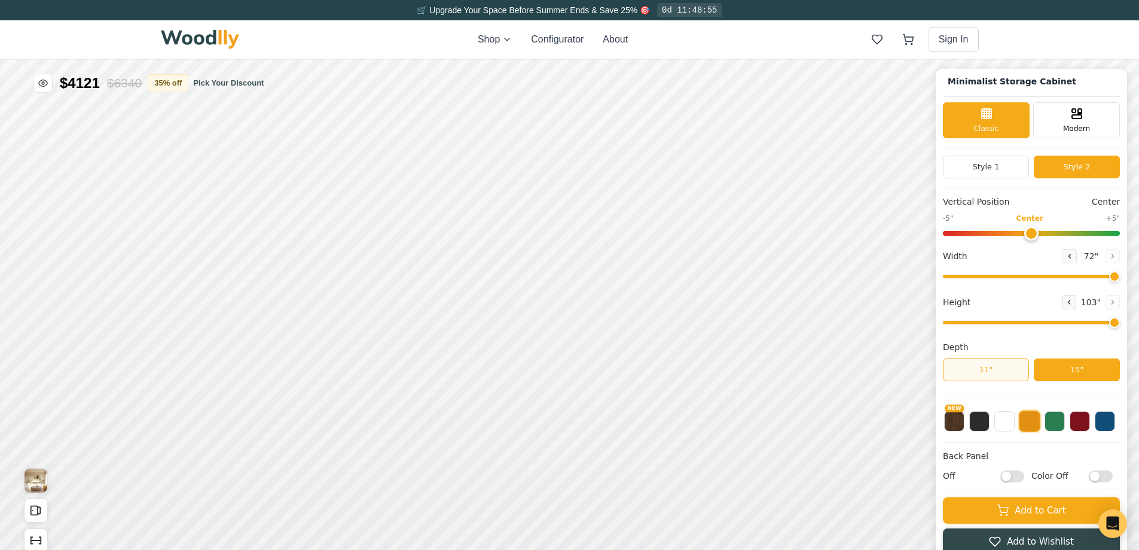
click at [1014, 373] on button "11"" at bounding box center [986, 369] width 86 height 23
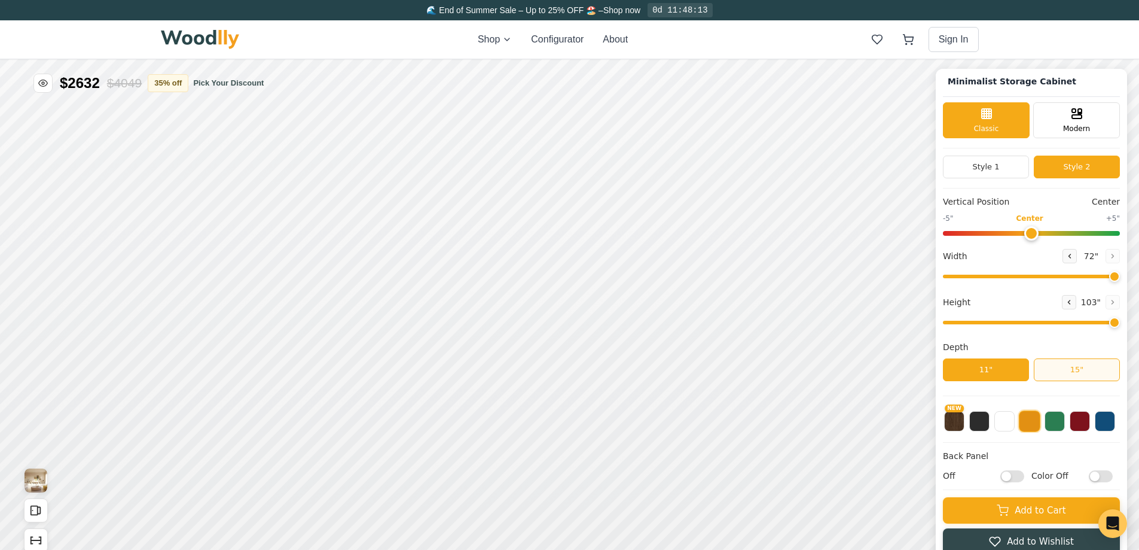
click at [1066, 367] on button "15"" at bounding box center [1077, 369] width 86 height 23
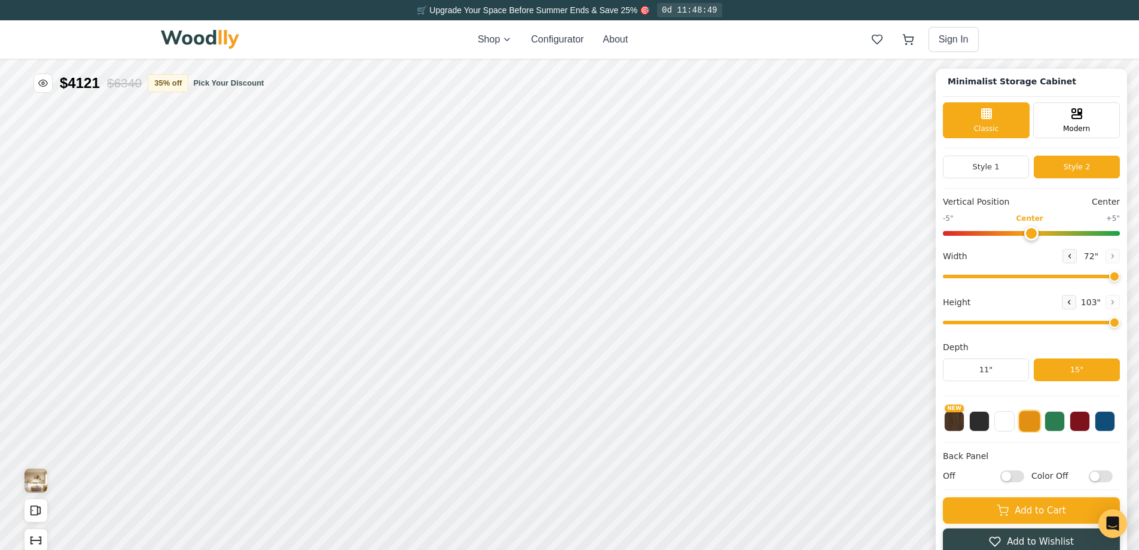
click at [1024, 474] on input "Off" at bounding box center [1012, 476] width 24 height 12
checkbox input "true"
click at [1113, 477] on input "Color Off" at bounding box center [1101, 476] width 24 height 12
click at [1103, 475] on input "Color On" at bounding box center [1101, 476] width 24 height 12
checkbox input "false"
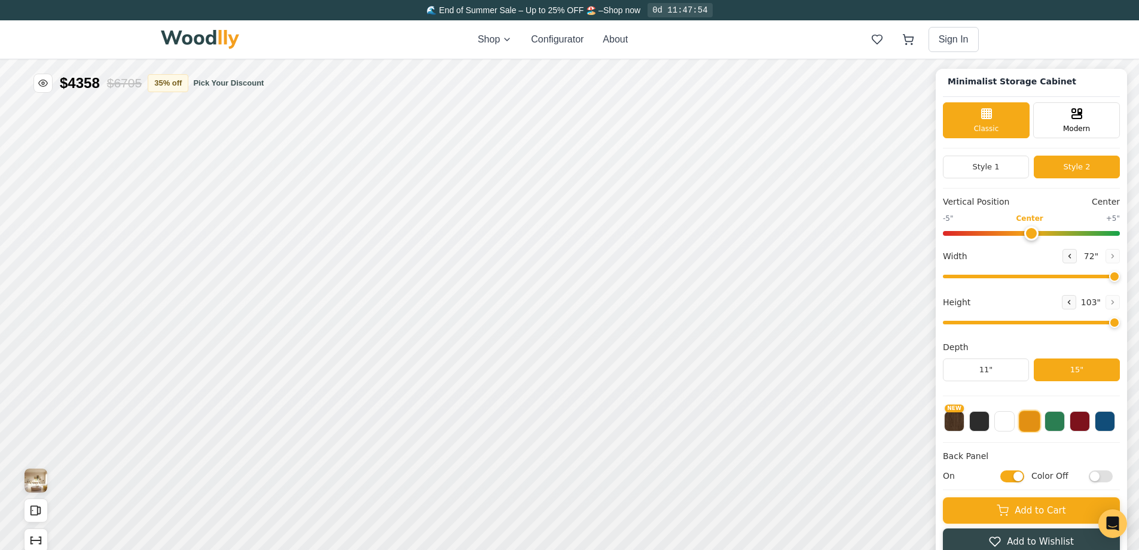
click at [1017, 473] on input "On" at bounding box center [1012, 476] width 24 height 12
checkbox input "false"
